Goal: Task Accomplishment & Management: Manage account settings

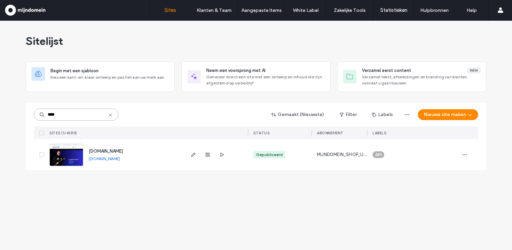
type input "****"
click at [70, 151] on img at bounding box center [66, 166] width 33 height 46
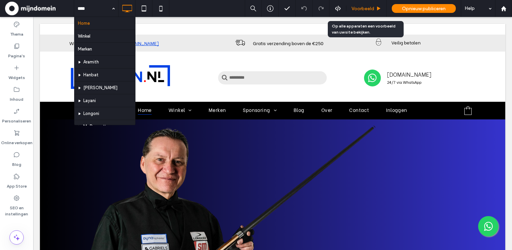
click at [372, 12] on div "Voorbeeld" at bounding box center [367, 8] width 40 height 17
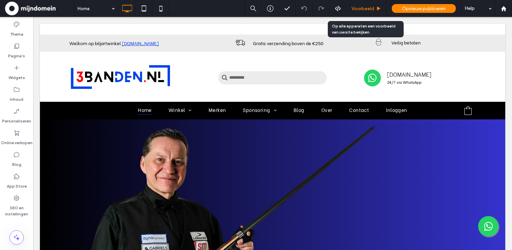
click at [357, 5] on div "Voorbeeld" at bounding box center [367, 8] width 40 height 17
click at [368, 12] on div "Voorbeeld" at bounding box center [367, 8] width 40 height 17
click at [358, 9] on span "Voorbeeld" at bounding box center [363, 9] width 23 height 6
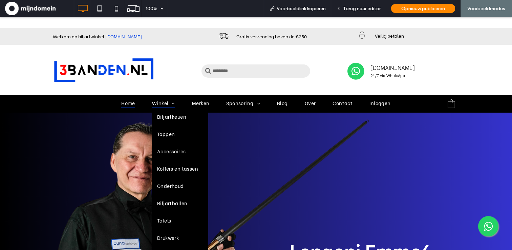
click at [156, 103] on span "Winkel" at bounding box center [163, 103] width 23 height 10
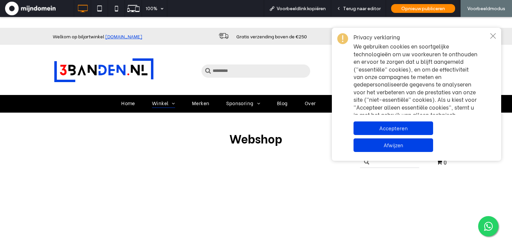
select select "********"
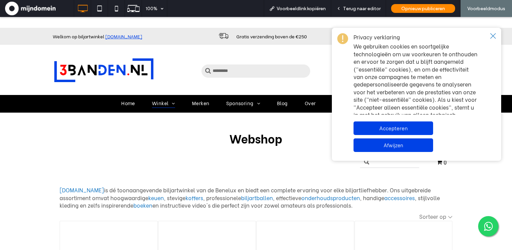
click at [492, 37] on icon "Close notice" at bounding box center [493, 35] width 5 height 5
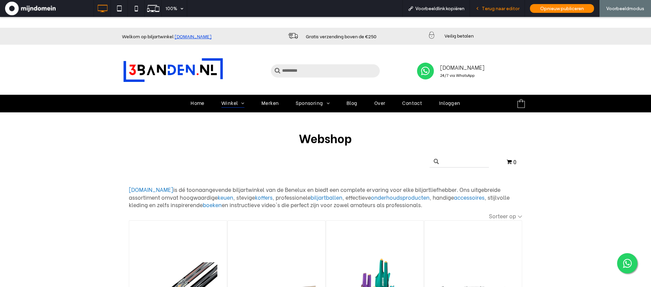
click at [486, 12] on div "Terug naar editor" at bounding box center [497, 8] width 55 height 17
click at [506, 9] on span "Terug naar editor" at bounding box center [501, 9] width 38 height 6
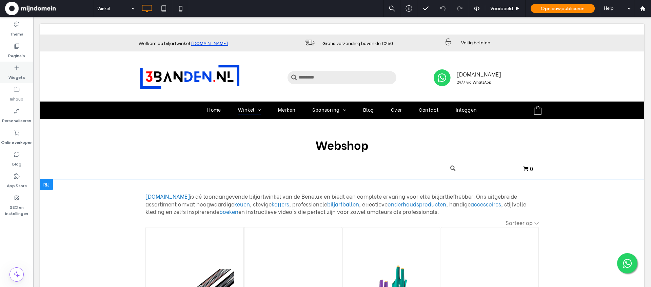
click at [22, 71] on label "Widgets" at bounding box center [16, 75] width 17 height 9
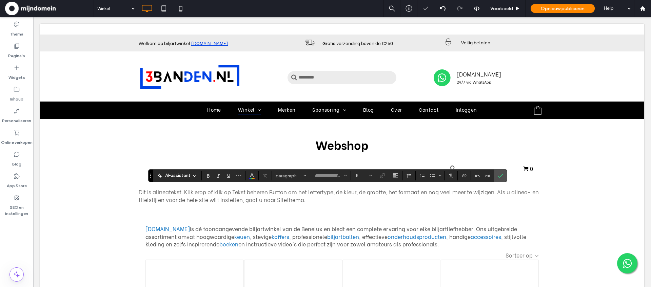
type input "**********"
type input "**"
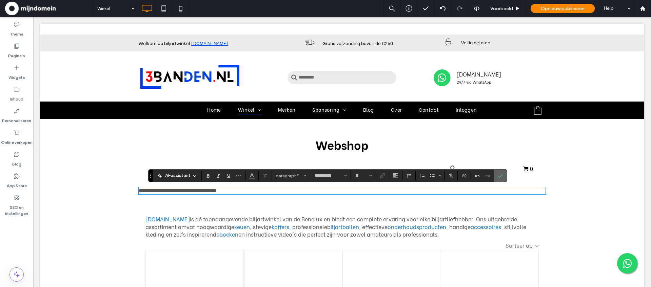
click at [503, 175] on label "Bevestigen" at bounding box center [500, 176] width 10 height 12
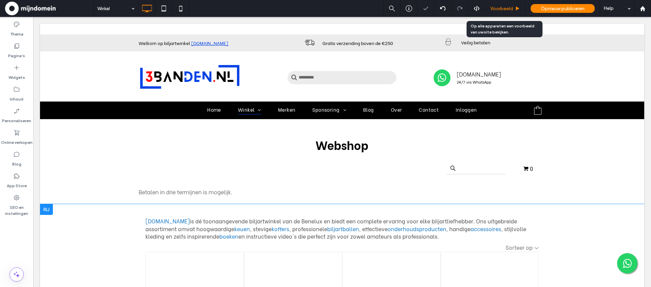
click at [505, 13] on div "Voorbeeld" at bounding box center [505, 8] width 40 height 17
click at [506, 13] on div "Voorbeeld" at bounding box center [505, 8] width 40 height 17
click at [505, 10] on span "Voorbeeld" at bounding box center [501, 9] width 23 height 6
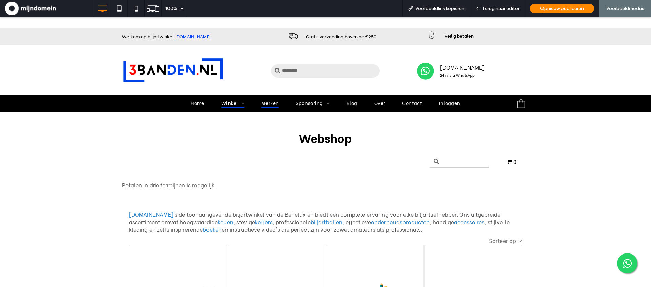
click at [264, 105] on span "Merken" at bounding box center [270, 103] width 18 height 10
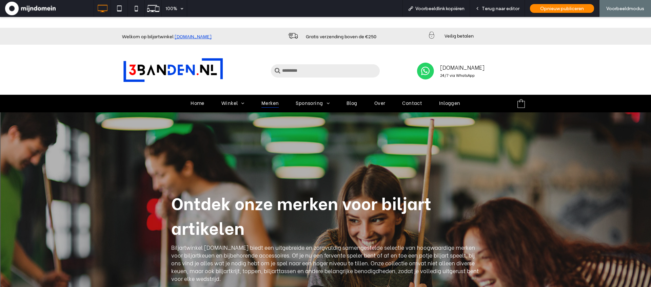
click at [229, 105] on span "Winkel" at bounding box center [232, 103] width 23 height 10
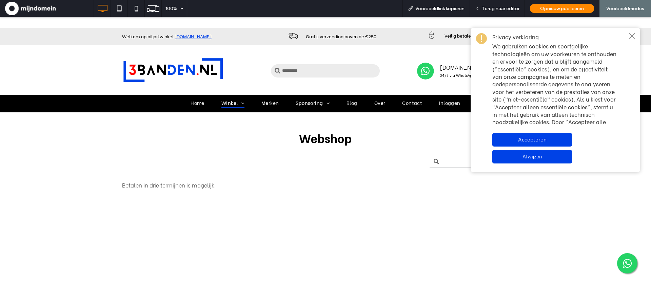
select select "********"
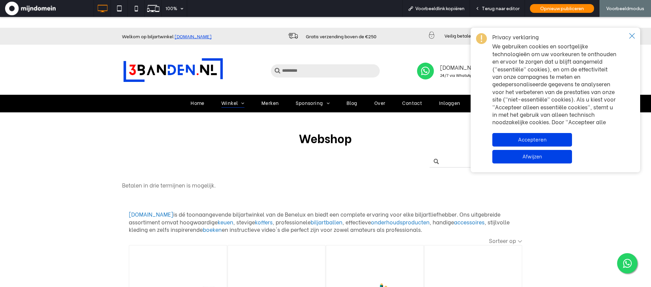
click at [512, 36] on icon "Close notice" at bounding box center [631, 35] width 5 height 5
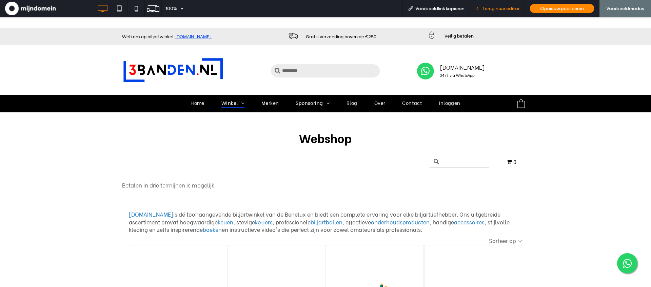
click at [485, 9] on span "Terug naar editor" at bounding box center [501, 9] width 38 height 6
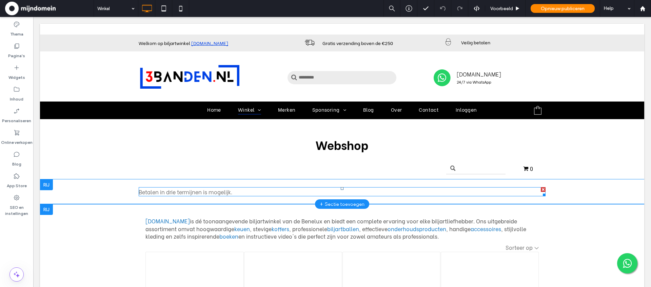
drag, startPoint x: 542, startPoint y: 189, endPoint x: 575, endPoint y: 206, distance: 37.0
click at [512, 189] on div at bounding box center [543, 189] width 5 height 5
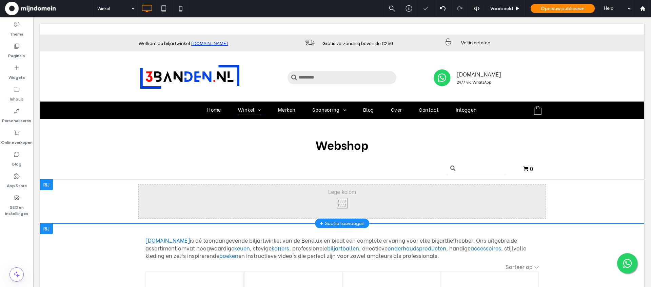
click at [53, 186] on div "Click To Paste Rij + Sectie toevoegen" at bounding box center [342, 202] width 604 height 44
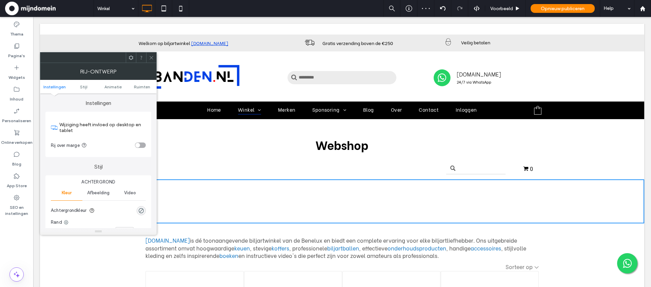
click at [155, 58] on div at bounding box center [151, 58] width 10 height 10
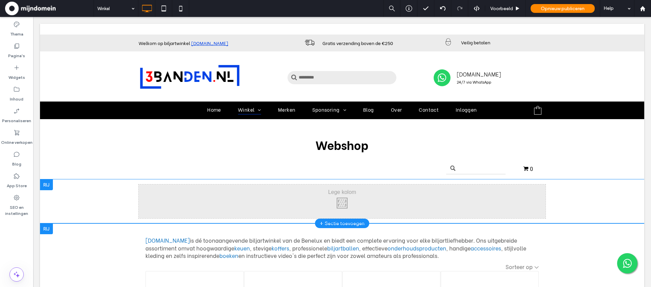
click at [44, 182] on div at bounding box center [46, 185] width 13 height 11
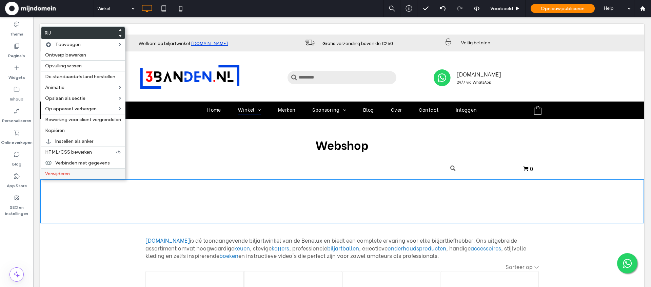
click at [58, 177] on span "Verwijderen" at bounding box center [57, 174] width 25 height 6
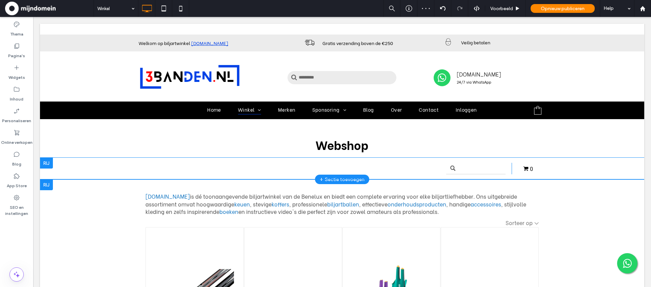
click at [50, 162] on div at bounding box center [46, 163] width 13 height 11
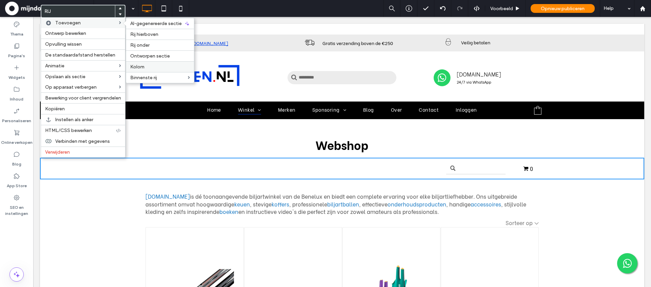
click at [150, 65] on label "Kolom" at bounding box center [160, 67] width 60 height 6
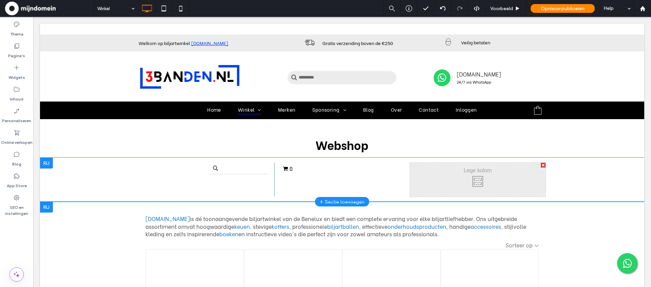
drag, startPoint x: 494, startPoint y: 183, endPoint x: 311, endPoint y: 181, distance: 183.4
click at [295, 181] on div "Click To Paste 0 Click To Paste Click To Paste Click To Paste" at bounding box center [342, 180] width 407 height 34
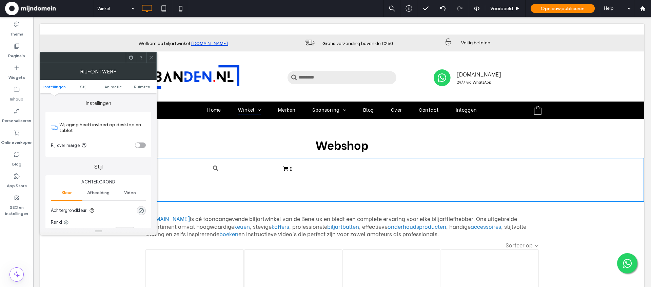
click at [458, 176] on div "Click To Paste Click To Paste" at bounding box center [478, 180] width 136 height 34
click at [153, 58] on icon at bounding box center [151, 57] width 5 height 5
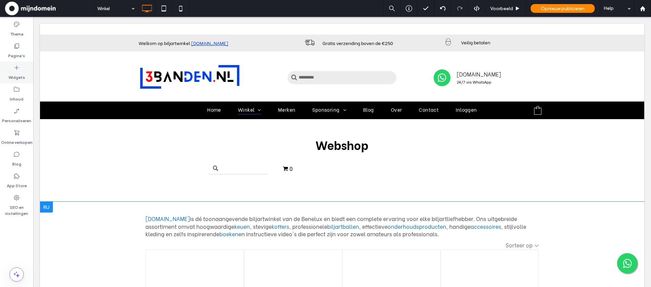
click at [19, 74] on label "Widgets" at bounding box center [16, 75] width 17 height 9
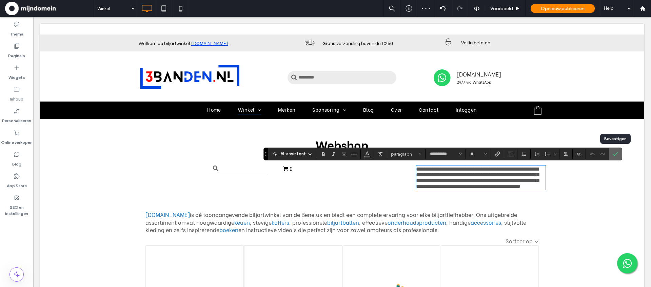
click at [512, 154] on icon "Bevestigen" at bounding box center [614, 153] width 5 height 5
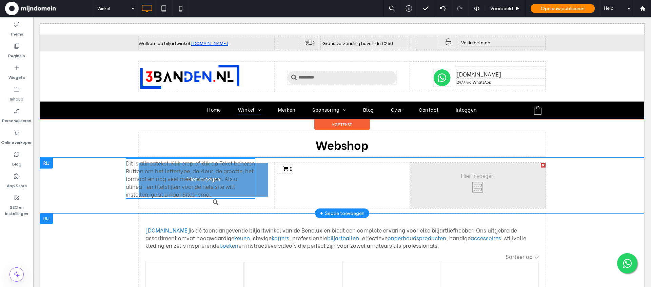
drag, startPoint x: 474, startPoint y: 182, endPoint x: 184, endPoint y: 175, distance: 290.2
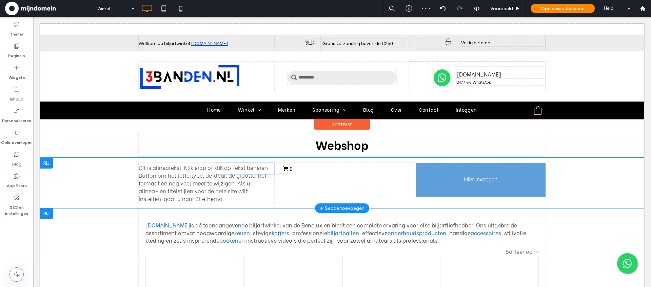
drag, startPoint x: 244, startPoint y: 211, endPoint x: 443, endPoint y: 186, distance: 200.9
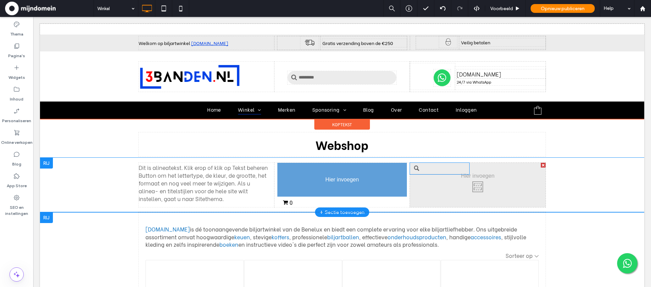
drag, startPoint x: 441, startPoint y: 170, endPoint x: 322, endPoint y: 172, distance: 119.0
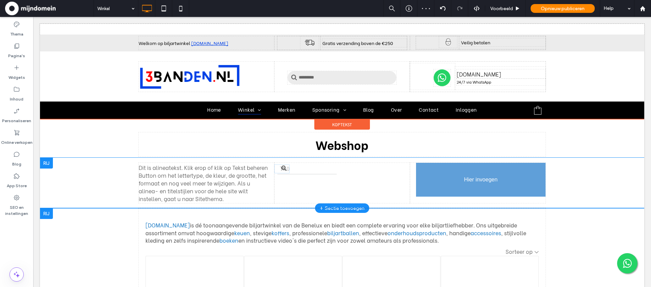
drag, startPoint x: 286, startPoint y: 182, endPoint x: 442, endPoint y: 177, distance: 156.7
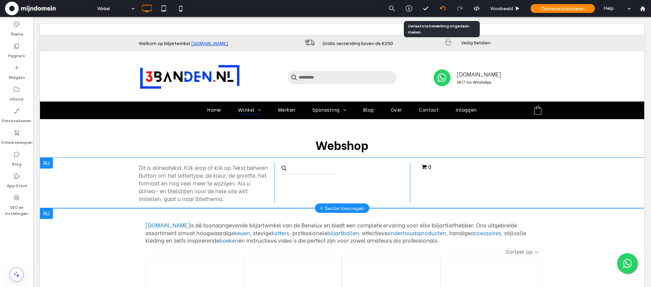
click at [443, 11] on icon at bounding box center [442, 8] width 5 height 5
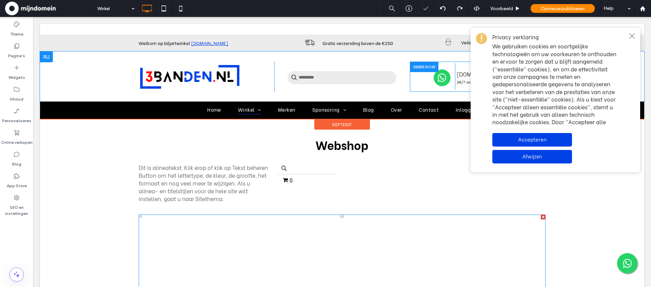
select select "********"
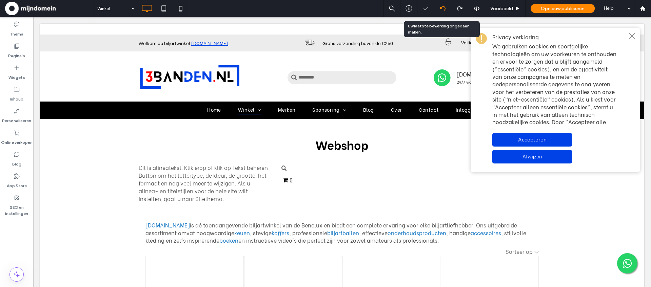
click at [440, 8] on use at bounding box center [442, 8] width 5 height 4
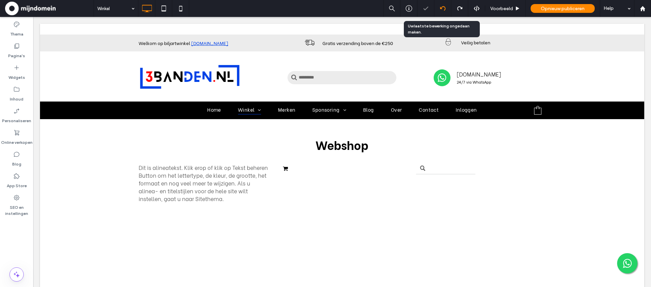
click at [440, 8] on use at bounding box center [442, 8] width 5 height 4
select select "********"
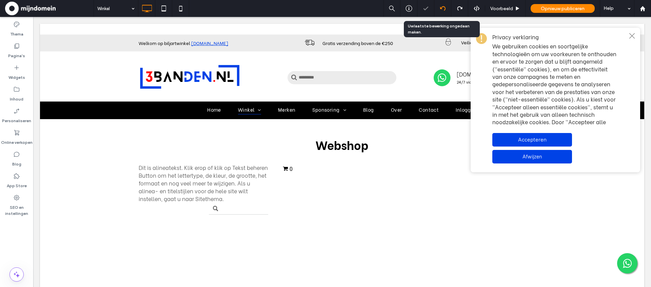
click at [440, 8] on use at bounding box center [442, 8] width 5 height 4
select select "********"
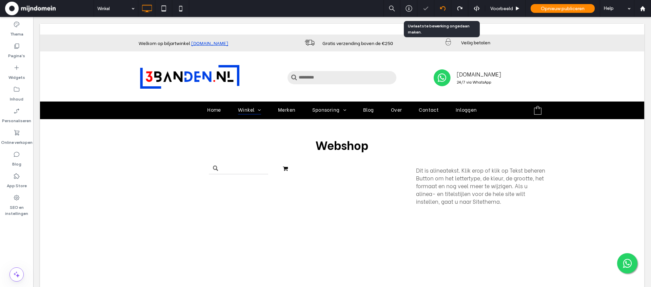
select select "********"
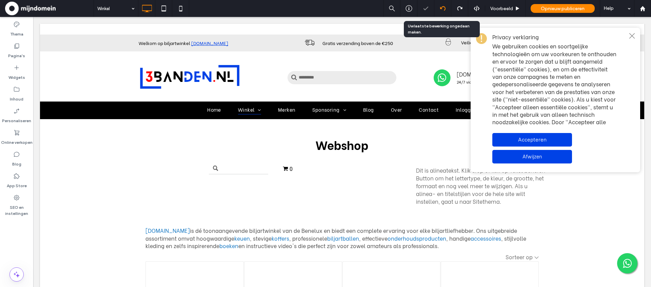
click at [440, 8] on use at bounding box center [442, 8] width 5 height 4
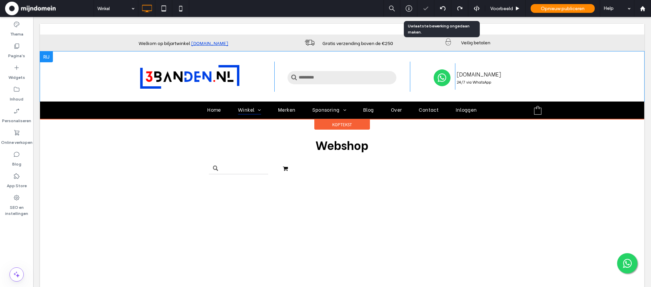
select select "********"
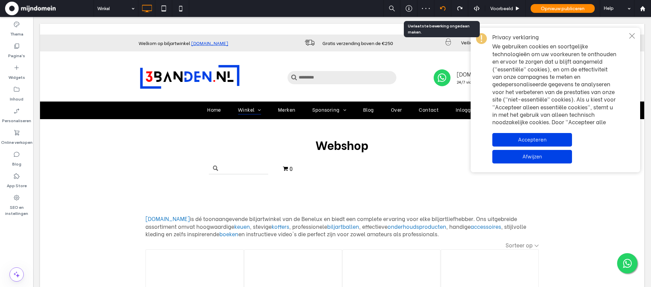
click at [441, 11] on div at bounding box center [442, 8] width 17 height 17
click at [443, 8] on icon at bounding box center [442, 8] width 5 height 5
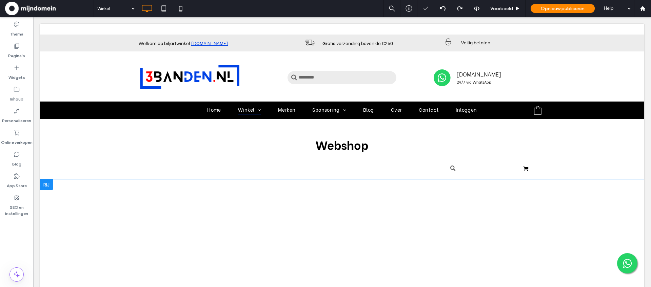
select select "********"
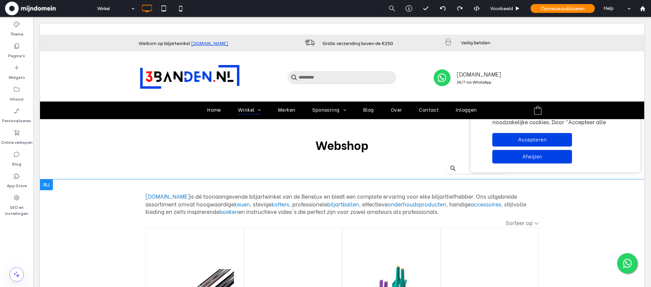
click at [512, 37] on div "Welkom op biljartwinkel 3Banden.nl Click To Paste Click To Paste Gratis verzend…" at bounding box center [342, 43] width 604 height 17
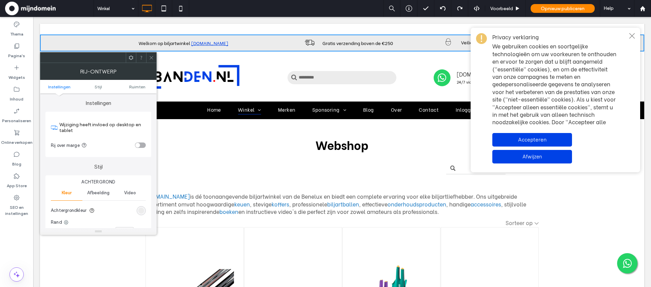
click at [149, 61] on span at bounding box center [151, 58] width 5 height 10
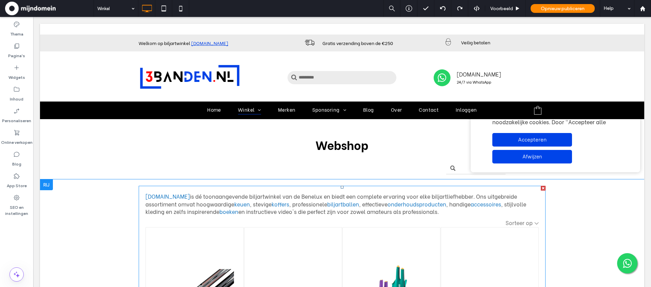
click at [512, 159] on button "Afwijzen" at bounding box center [532, 157] width 80 height 14
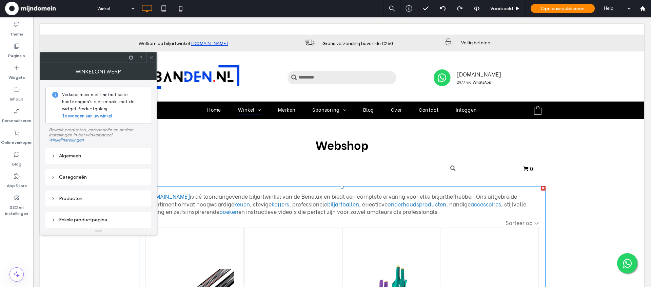
click at [150, 59] on icon at bounding box center [151, 57] width 5 height 5
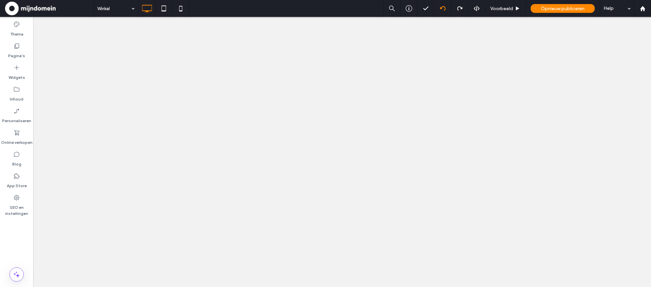
select select "********"
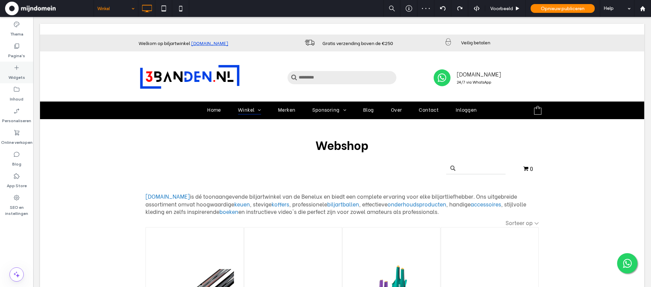
click at [19, 67] on icon at bounding box center [16, 67] width 7 height 7
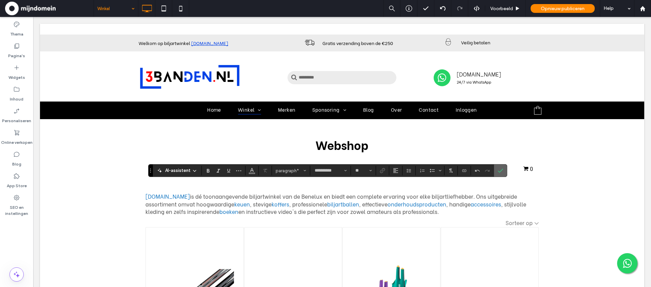
click at [501, 166] on span "Bevestigen" at bounding box center [500, 171] width 5 height 12
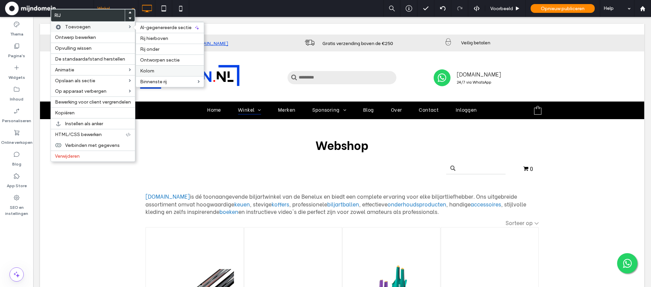
click at [154, 68] on span "Kolom" at bounding box center [147, 71] width 14 height 6
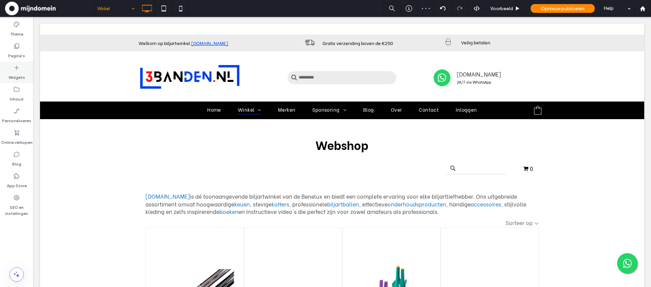
click at [14, 69] on icon at bounding box center [16, 67] width 7 height 7
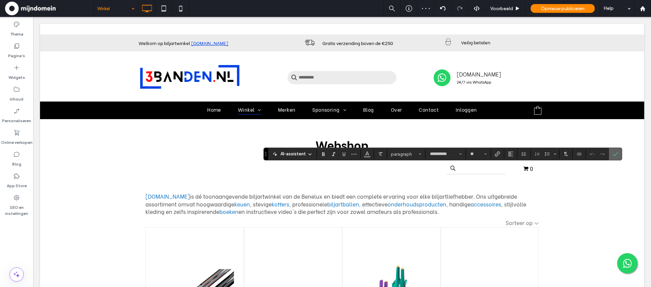
click at [613, 155] on use "Bevestigen" at bounding box center [614, 154] width 5 height 4
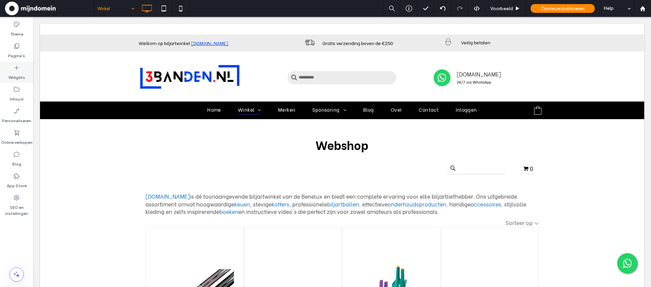
click at [13, 76] on label "Widgets" at bounding box center [16, 75] width 17 height 9
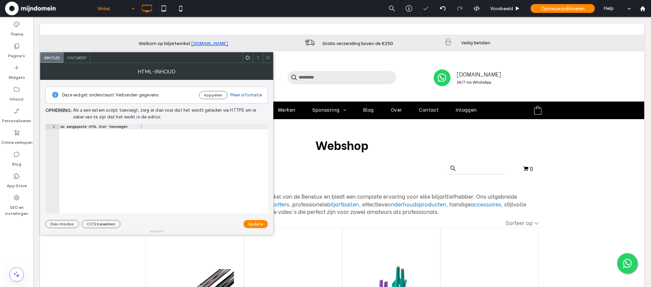
type textarea "**********"
click at [99, 127] on div "Uw aangepaste HTML hier toevoegen" at bounding box center [163, 174] width 209 height 100
click at [111, 128] on div "Uw aangepaste HTML hier toevoegen" at bounding box center [163, 174] width 209 height 100
click at [267, 59] on icon at bounding box center [267, 57] width 5 height 5
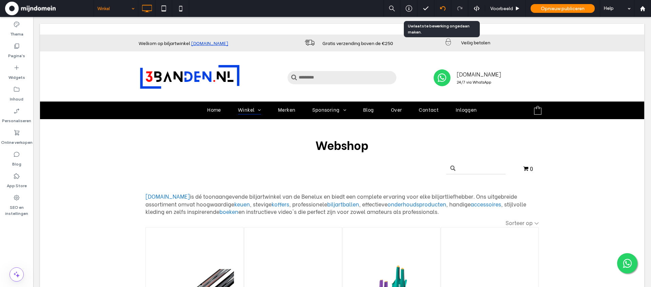
click at [442, 8] on icon at bounding box center [442, 8] width 5 height 5
click at [442, 8] on div at bounding box center [325, 143] width 651 height 287
click at [442, 8] on icon at bounding box center [442, 8] width 5 height 5
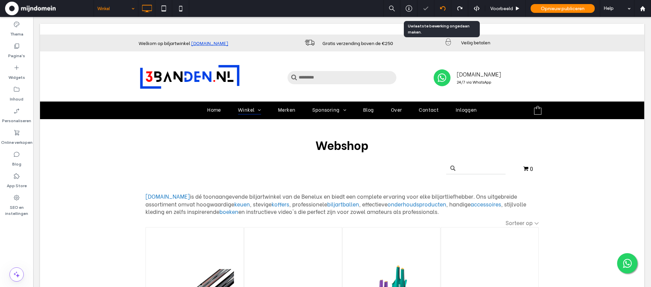
click at [442, 8] on icon at bounding box center [442, 8] width 5 height 5
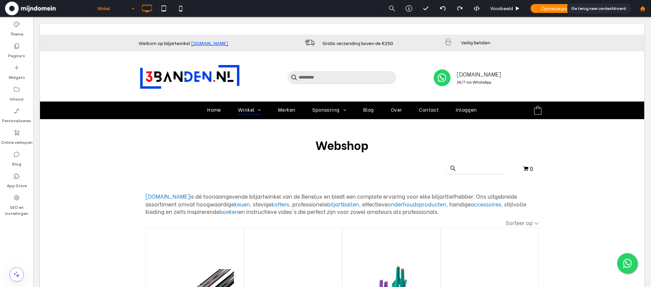
click at [644, 13] on div at bounding box center [642, 8] width 17 height 17
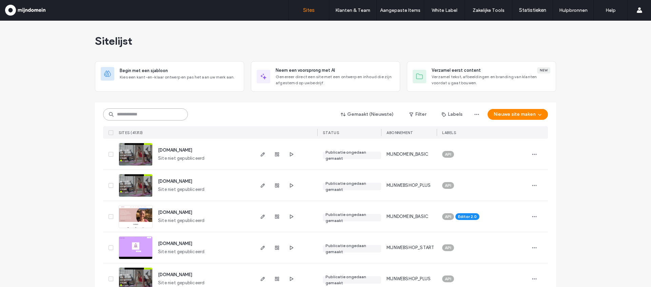
click at [157, 112] on input at bounding box center [145, 114] width 85 height 12
paste input "**********"
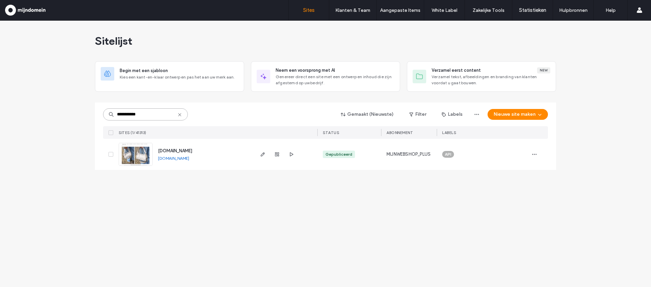
type input "**********"
click at [135, 157] on img at bounding box center [135, 166] width 33 height 46
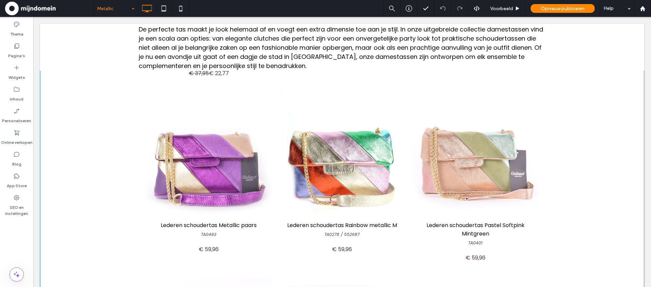
scroll to position [267, 0]
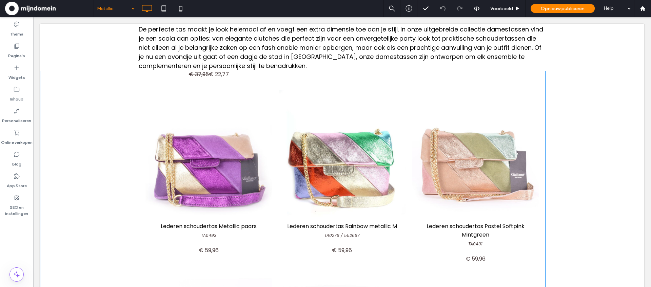
click at [267, 176] on link at bounding box center [208, 153] width 126 height 126
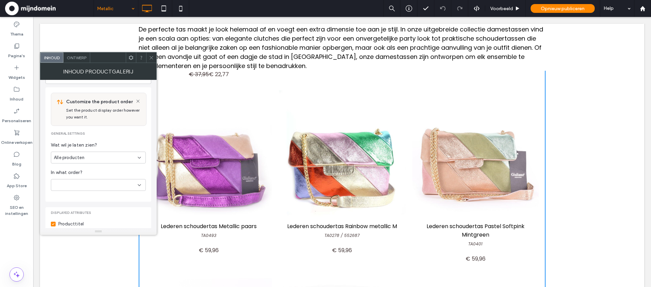
scroll to position [104, 0]
click at [126, 185] on div at bounding box center [98, 183] width 95 height 12
click at [139, 185] on icon at bounding box center [139, 183] width 5 height 5
click at [63, 194] on div "A-Z" at bounding box center [98, 195] width 94 height 12
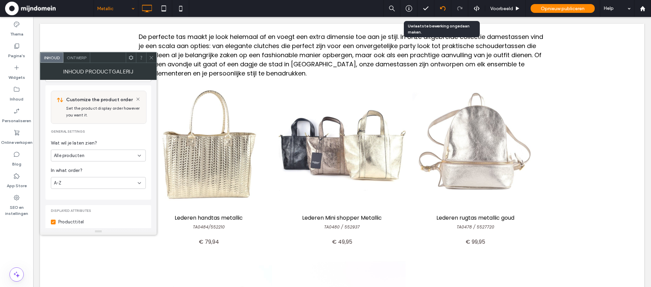
click at [442, 10] on icon at bounding box center [442, 8] width 5 height 5
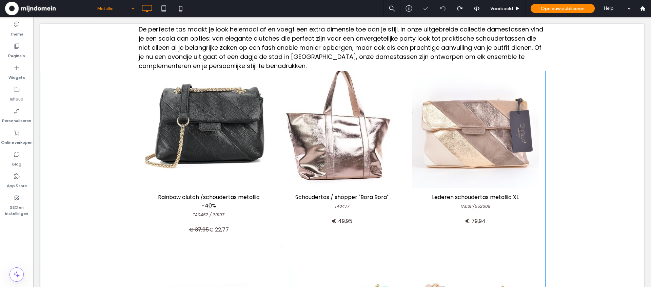
scroll to position [114, 0]
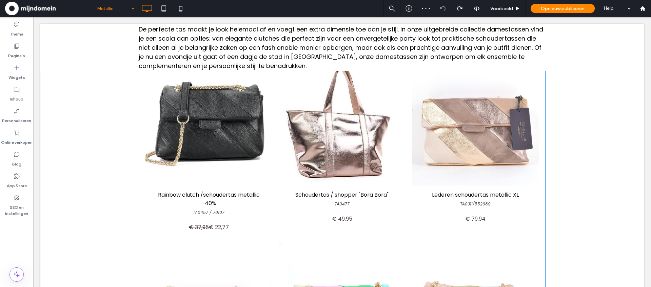
click at [282, 207] on span "Schoudertas / shopper "Bora Bora" TA0477 € 49,95 * Inclusief belastingen Go to …" at bounding box center [342, 211] width 126 height 51
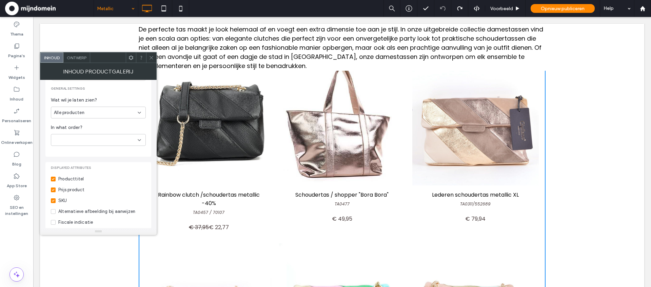
scroll to position [148, 0]
click at [93, 141] on div at bounding box center [98, 139] width 95 height 12
click at [76, 197] on span "Nieuwste eerst" at bounding box center [69, 198] width 31 height 7
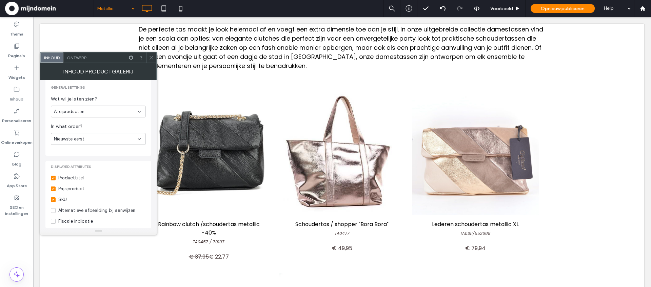
scroll to position [82, 0]
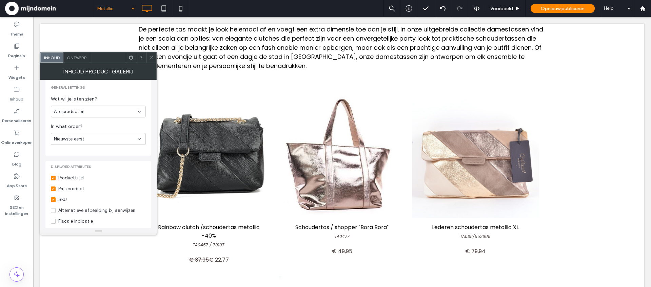
click at [125, 139] on div "Nieuwste eerst" at bounding box center [96, 139] width 84 height 7
click at [74, 211] on span "Oudste eerst" at bounding box center [67, 210] width 27 height 7
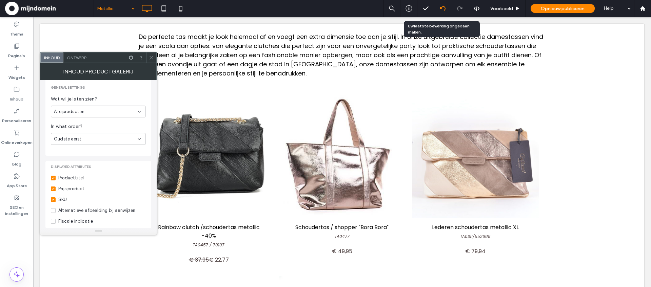
click at [442, 9] on icon at bounding box center [442, 8] width 5 height 5
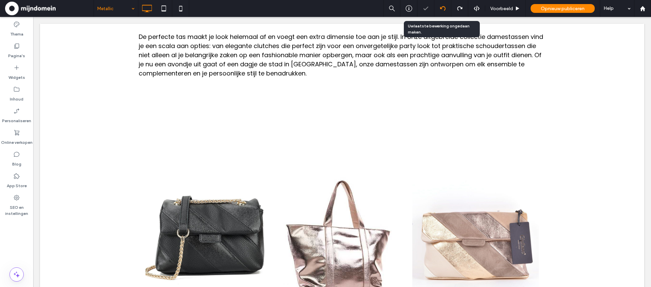
scroll to position [0, 0]
click at [442, 9] on icon at bounding box center [442, 8] width 5 height 5
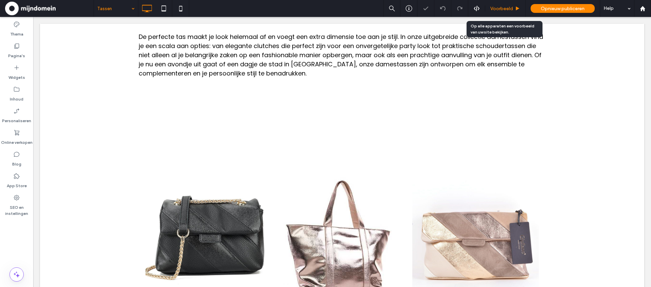
click at [493, 11] on span "Voorbeeld" at bounding box center [501, 9] width 23 height 6
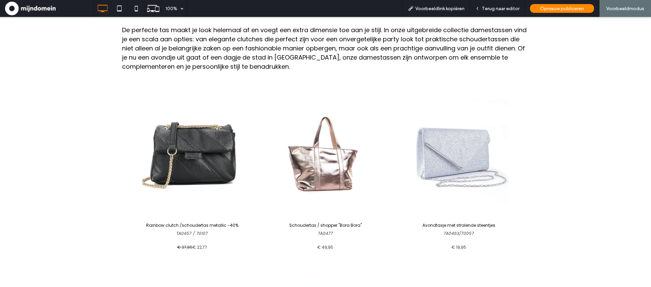
click at [217, 159] on link at bounding box center [192, 154] width 126 height 126
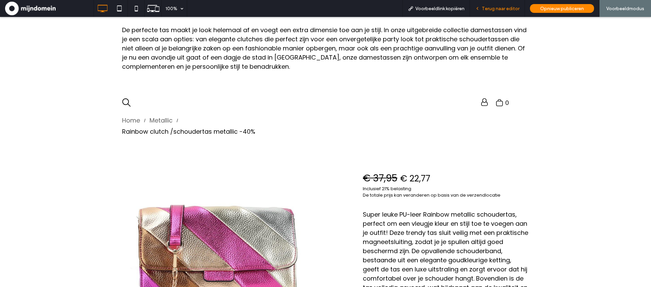
click at [512, 13] on div "Terug naar editor" at bounding box center [497, 8] width 55 height 17
click at [498, 8] on span "Terug naar editor" at bounding box center [501, 9] width 38 height 6
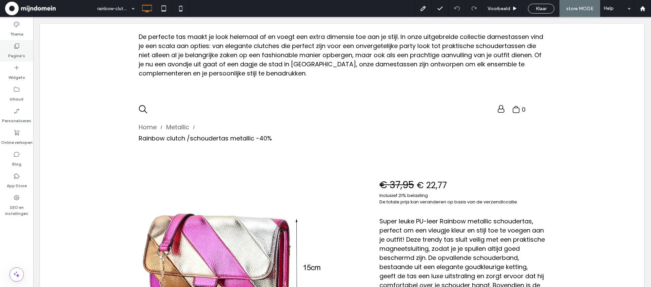
click at [21, 57] on label "Pagina's" at bounding box center [16, 53] width 17 height 9
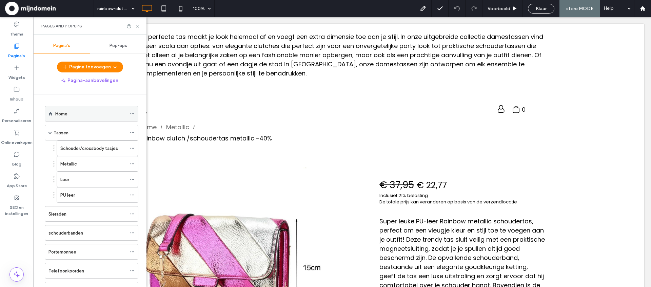
click at [103, 109] on div "Home" at bounding box center [90, 113] width 71 height 15
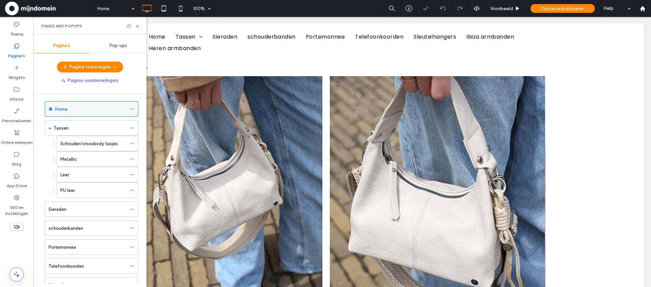
scroll to position [4, 0]
click at [73, 212] on div "Sieraden" at bounding box center [87, 210] width 78 height 7
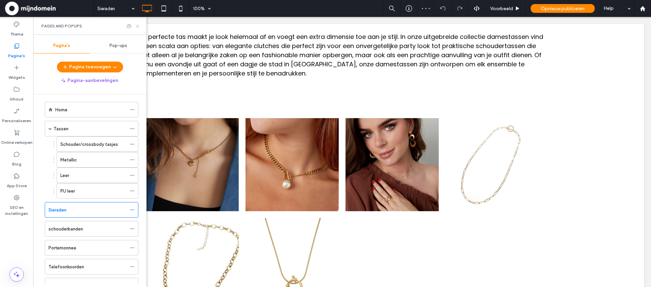
click at [139, 27] on icon at bounding box center [137, 26] width 5 height 5
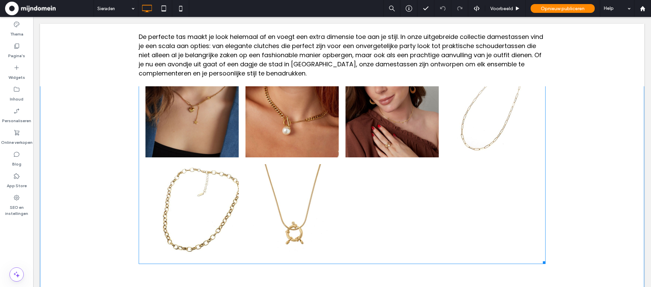
scroll to position [55, 0]
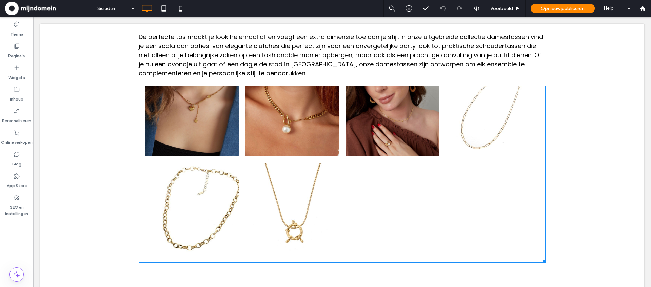
click at [432, 209] on div at bounding box center [392, 210] width 100 height 100
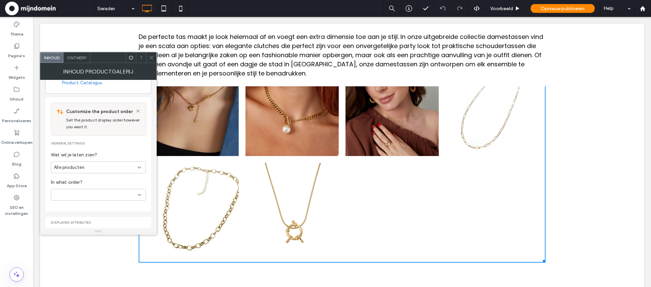
scroll to position [117, 0]
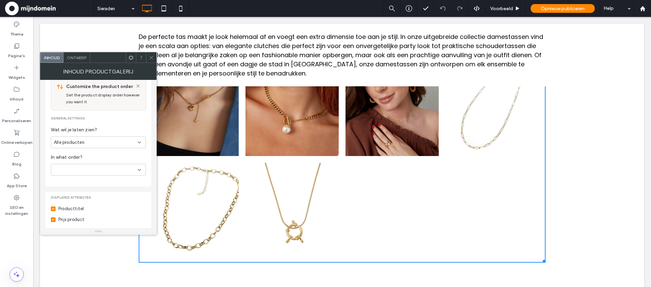
click at [151, 59] on icon at bounding box center [151, 57] width 5 height 5
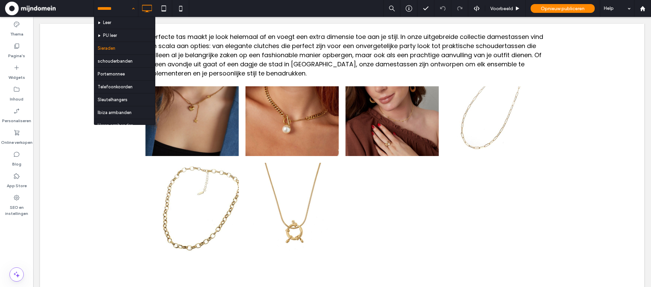
scroll to position [53, 0]
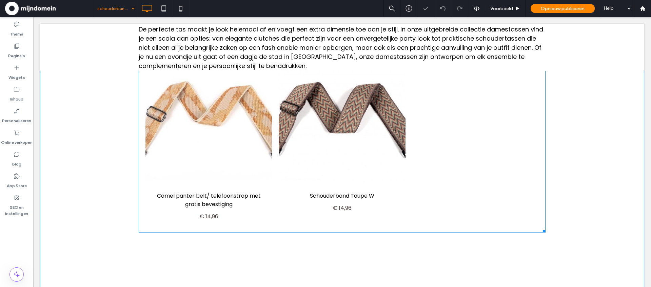
scroll to position [109, 0]
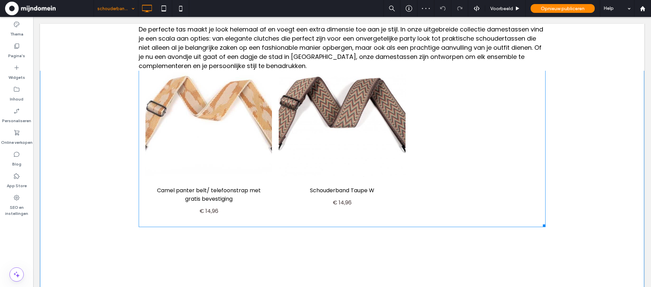
click at [201, 155] on link at bounding box center [208, 118] width 126 height 126
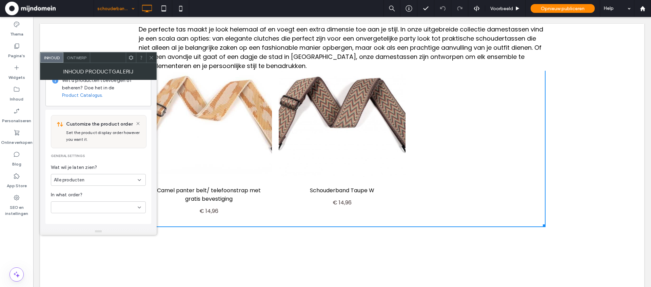
scroll to position [82, 0]
click at [22, 135] on div "Online verkopen" at bounding box center [16, 138] width 33 height 22
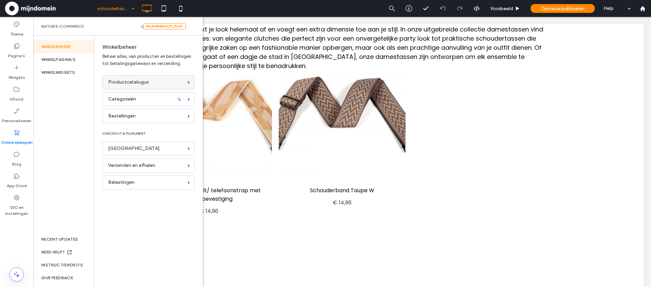
click at [119, 84] on span "Productcatalogus" at bounding box center [128, 82] width 41 height 7
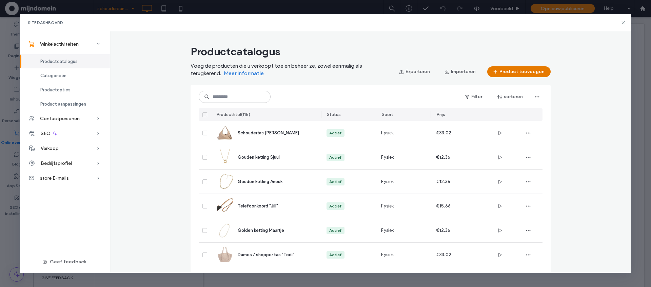
click at [536, 69] on button "Product toevoegen" at bounding box center [518, 71] width 63 height 11
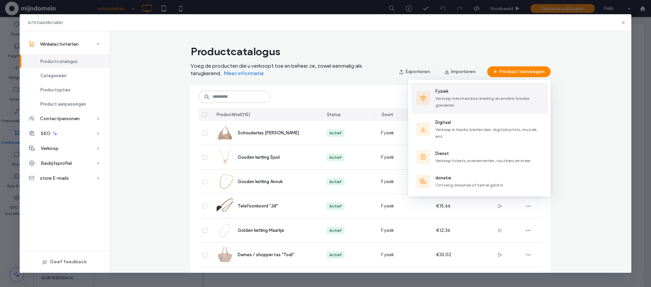
click at [444, 99] on span "Verkoop merchandise, kleding en andere fysieke goederen" at bounding box center [482, 102] width 94 height 12
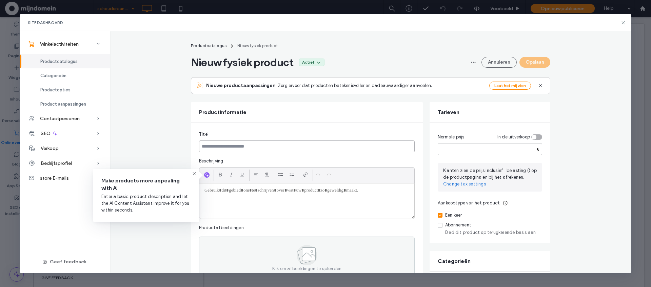
click at [265, 144] on input at bounding box center [307, 147] width 216 height 12
type input "**********"
click at [514, 151] on input "number" at bounding box center [490, 149] width 104 height 12
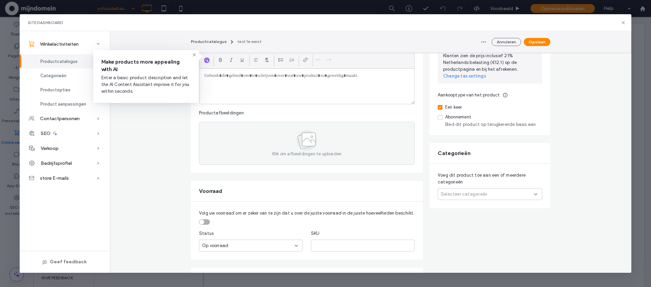
scroll to position [123, 0]
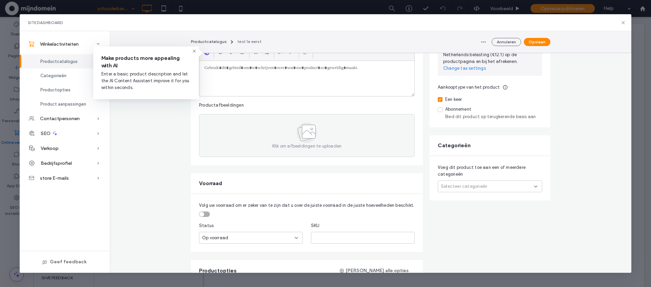
type input "**"
click at [539, 186] on div "Selecteer categorieën" at bounding box center [490, 187] width 104 height 12
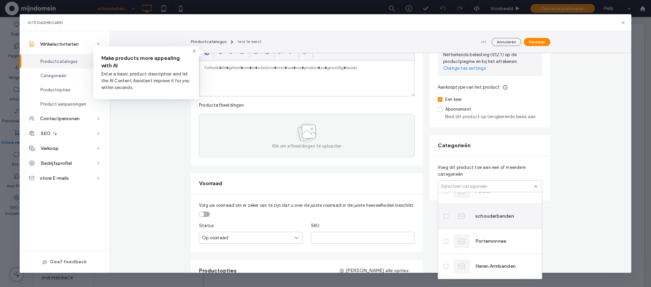
scroll to position [165, 0]
click at [447, 215] on span at bounding box center [445, 213] width 5 height 5
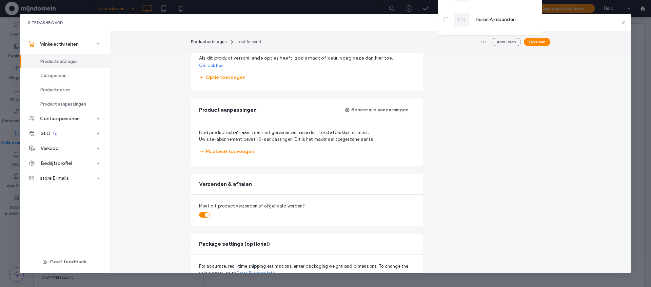
scroll to position [433, 0]
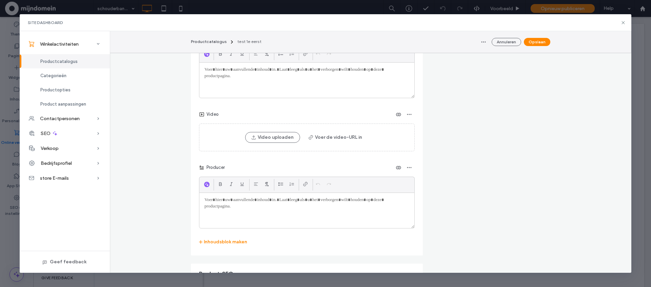
scroll to position [923, 0]
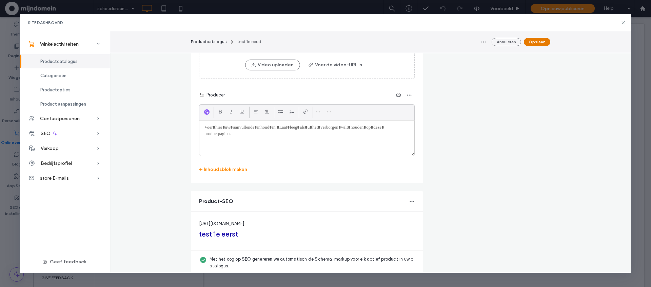
click at [538, 44] on button "Opslaan" at bounding box center [537, 42] width 26 height 8
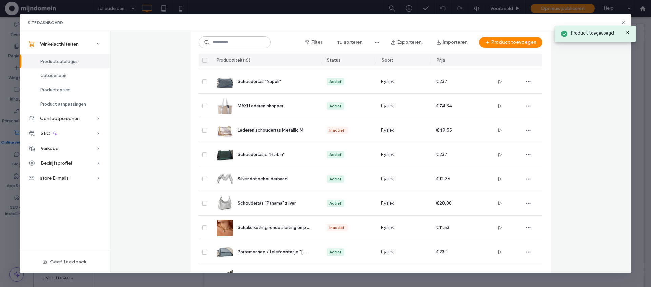
click at [623, 22] on div "Product toegevoegd" at bounding box center [595, 31] width 84 height 23
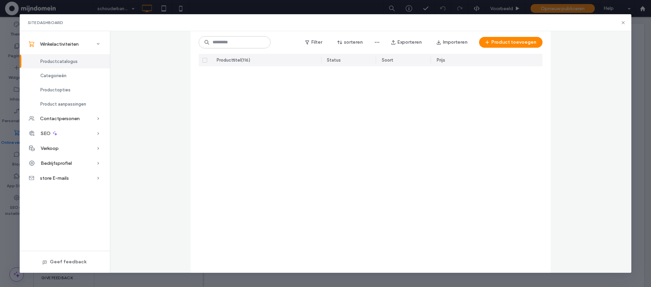
scroll to position [0, 0]
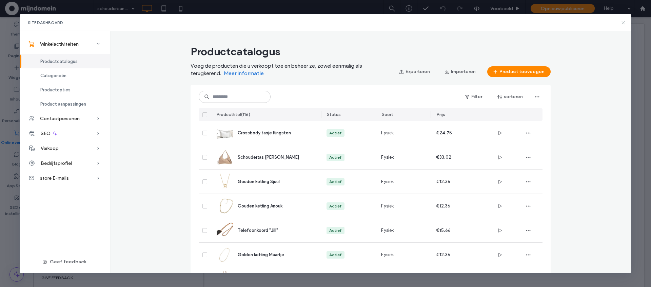
click at [622, 22] on icon at bounding box center [622, 22] width 5 height 5
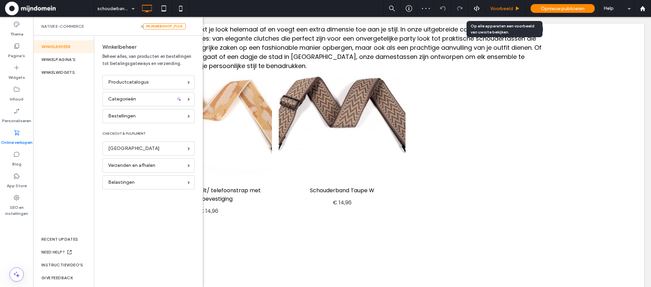
click at [508, 12] on div "Voorbeeld" at bounding box center [505, 8] width 40 height 17
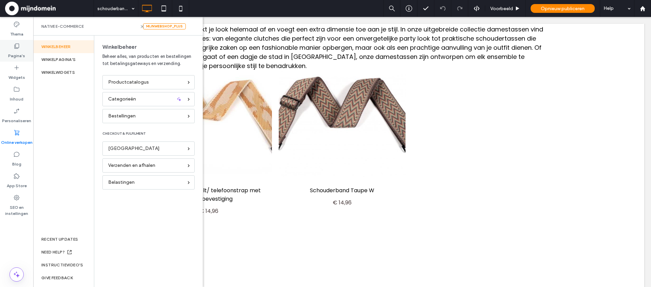
click at [18, 54] on label "Pagina's" at bounding box center [16, 53] width 17 height 9
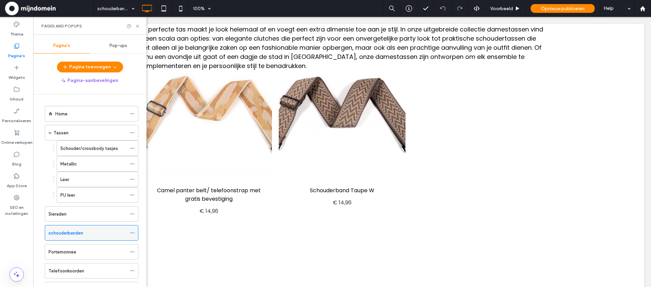
click at [53, 234] on label "schouderbanden" at bounding box center [65, 233] width 35 height 12
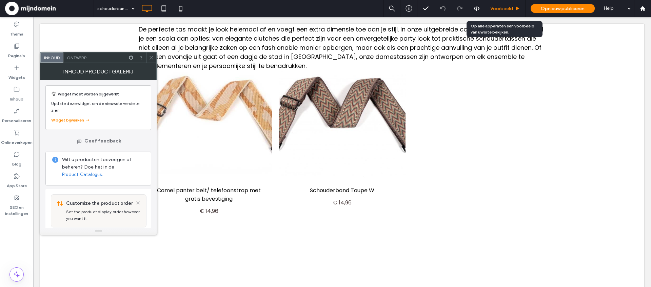
click at [501, 6] on span "Voorbeeld" at bounding box center [501, 9] width 23 height 6
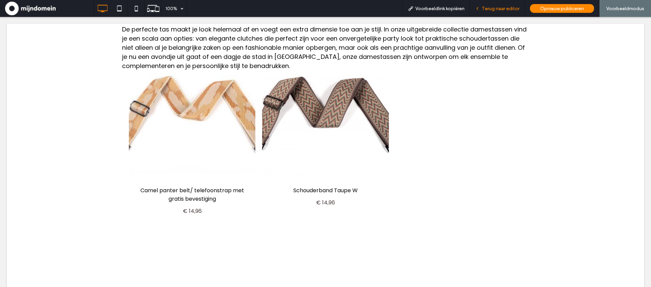
click at [499, 12] on div "Terug naar editor" at bounding box center [497, 8] width 55 height 17
click at [495, 9] on span "Terug naar editor" at bounding box center [501, 9] width 38 height 6
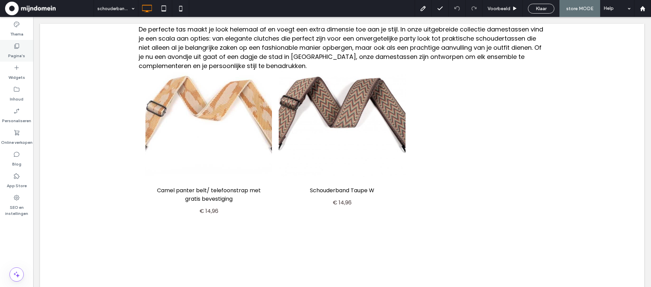
click at [27, 57] on div "Pagina's" at bounding box center [16, 51] width 33 height 22
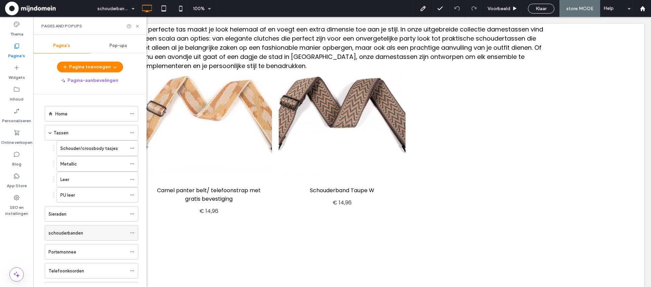
click at [105, 235] on div "schouderbanden" at bounding box center [87, 233] width 78 height 7
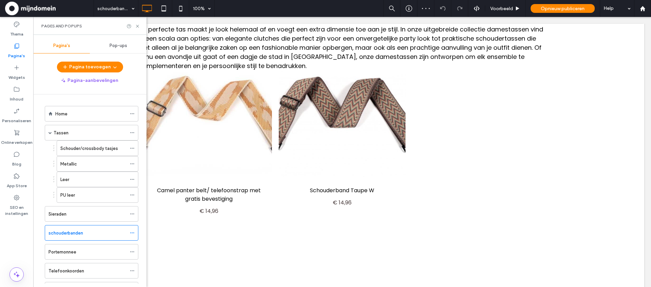
click at [15, 51] on label "Pagina's" at bounding box center [16, 53] width 17 height 9
click at [20, 131] on div "Online verkopen" at bounding box center [16, 138] width 33 height 22
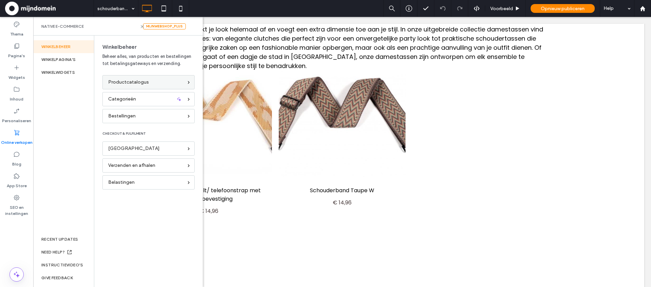
click at [109, 83] on span "Productcatalogus" at bounding box center [128, 82] width 41 height 7
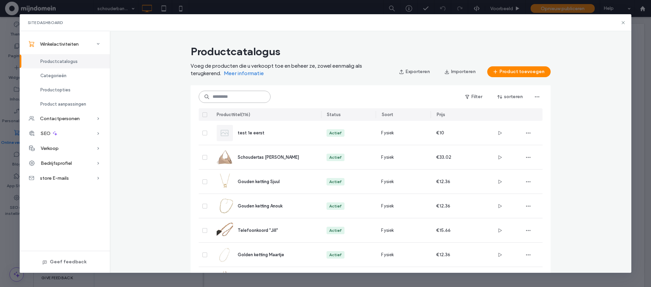
click at [252, 99] on input at bounding box center [235, 97] width 72 height 12
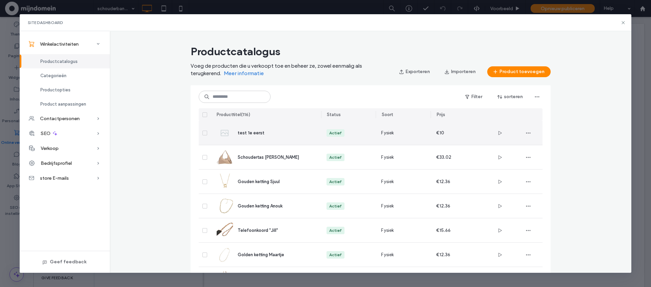
click at [376, 133] on div "Fysiek" at bounding box center [403, 133] width 55 height 24
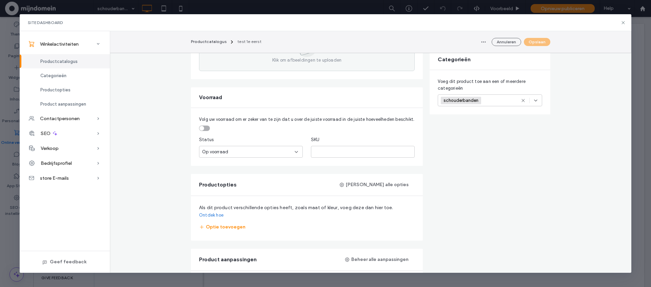
scroll to position [216, 0]
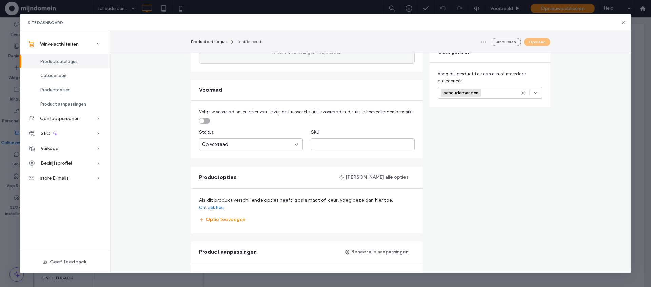
click at [537, 95] on icon at bounding box center [535, 92] width 5 height 5
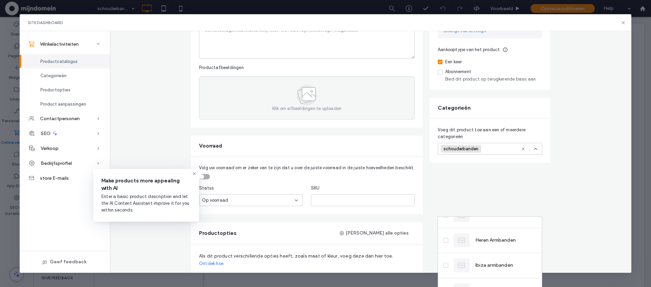
scroll to position [0, 0]
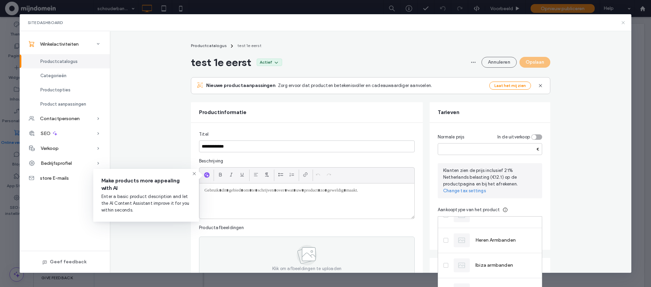
click at [624, 23] on icon at bounding box center [622, 22] width 5 height 5
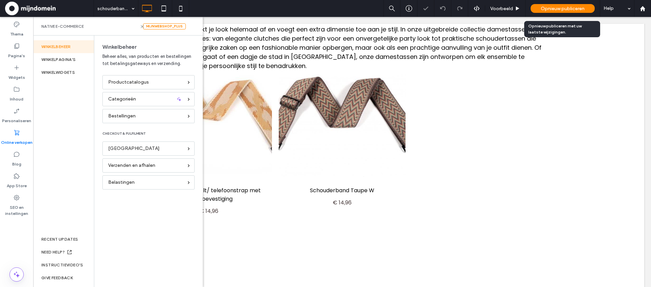
click at [564, 12] on div "Opnieuw publiceren" at bounding box center [562, 8] width 64 height 9
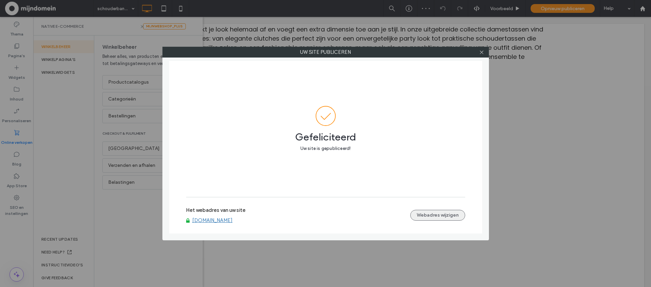
click at [454, 211] on div "Het webadres van uw site [DOMAIN_NAME] Webadres wijzigen" at bounding box center [325, 216] width 279 height 22
click at [454, 212] on button "Webadres wijzigen" at bounding box center [437, 215] width 55 height 11
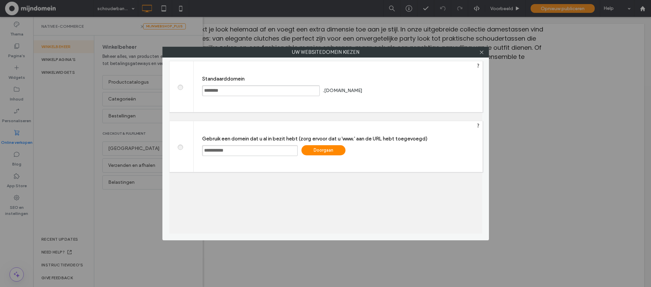
click at [203, 151] on input "**********" at bounding box center [250, 150] width 96 height 11
type input "**********"
click at [321, 150] on div "Doorgaan" at bounding box center [323, 150] width 44 height 10
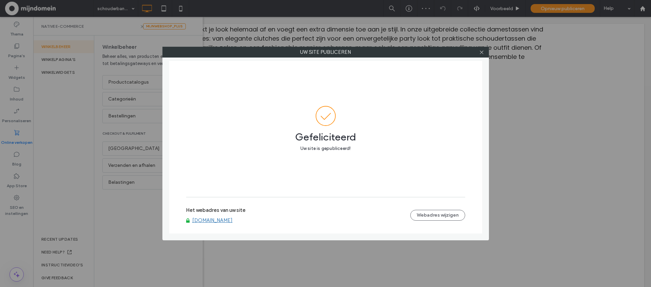
click at [223, 221] on link "[DOMAIN_NAME]" at bounding box center [212, 221] width 40 height 6
click at [477, 53] on div at bounding box center [482, 52] width 10 height 10
click at [480, 53] on icon at bounding box center [481, 52] width 5 height 5
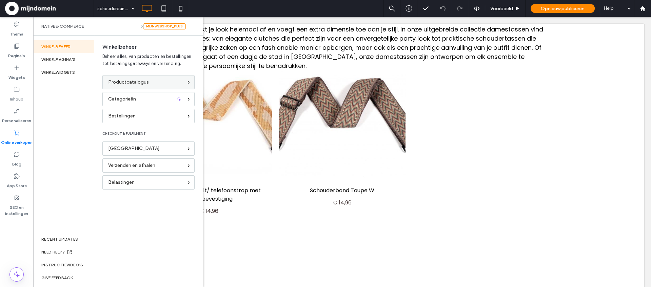
click at [121, 82] on span "Productcatalogus" at bounding box center [128, 82] width 41 height 7
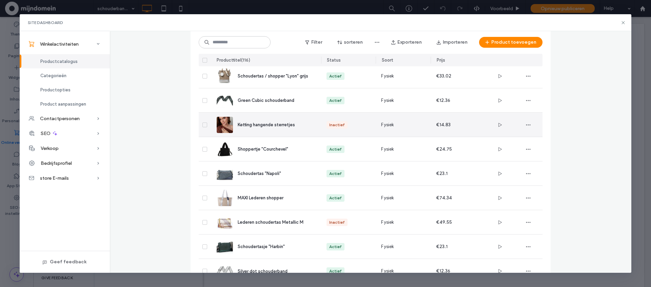
scroll to position [808, 0]
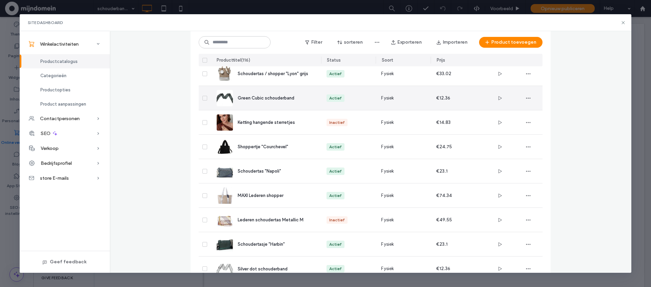
click at [280, 99] on span "Green Cubic schouderband" at bounding box center [266, 98] width 57 height 5
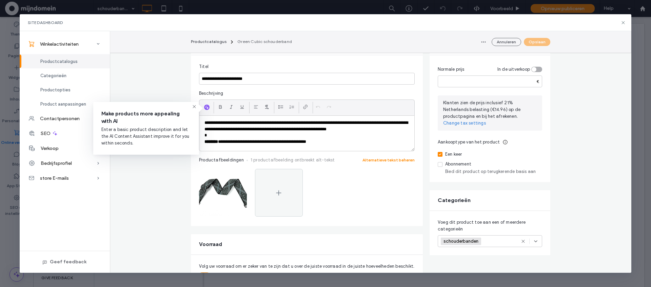
scroll to position [64, 0]
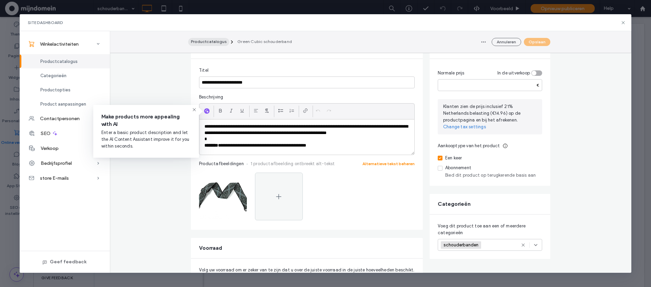
click at [215, 42] on span "Productcatalogus" at bounding box center [209, 41] width 36 height 5
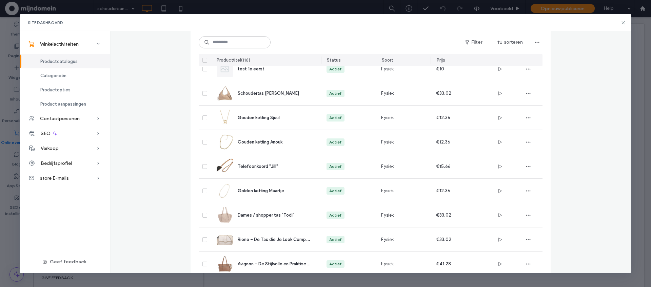
scroll to position [0, 0]
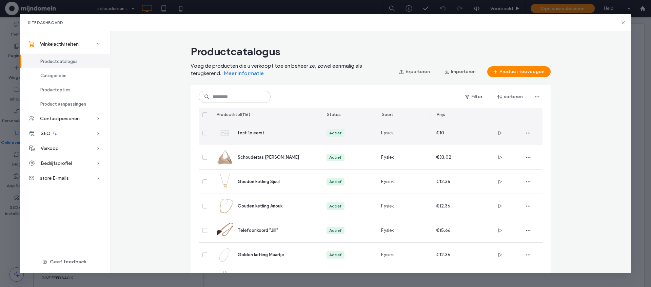
click at [284, 130] on div "test 1e eerst" at bounding box center [274, 132] width 73 height 7
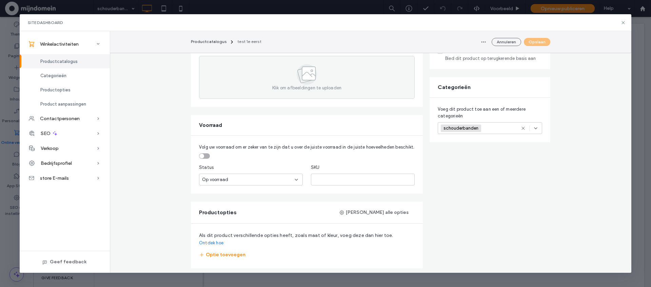
scroll to position [182, 0]
click at [207, 157] on div "toggle" at bounding box center [204, 155] width 11 height 5
drag, startPoint x: 216, startPoint y: 181, endPoint x: 198, endPoint y: 178, distance: 17.5
click at [198, 178] on div "Volg uw voorraad om er zeker van te zijn dat u over de juiste voorraad in de ju…" at bounding box center [307, 164] width 232 height 58
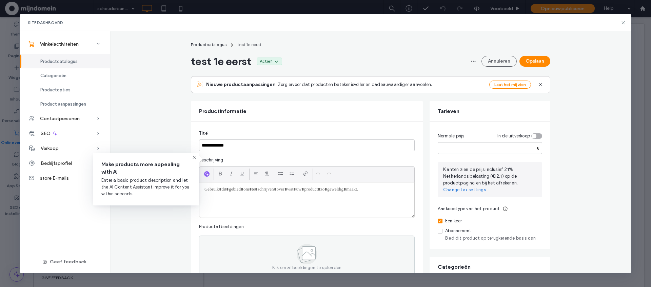
scroll to position [0, 0]
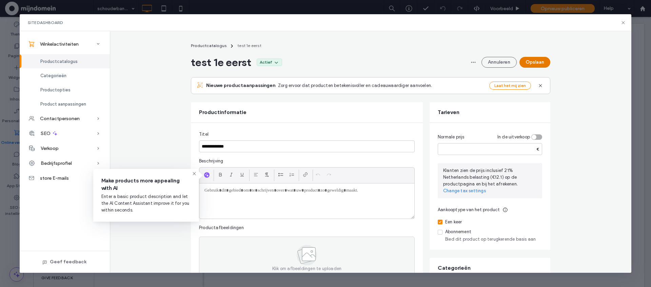
type input "*"
click at [543, 65] on button "Opslaan" at bounding box center [534, 62] width 31 height 11
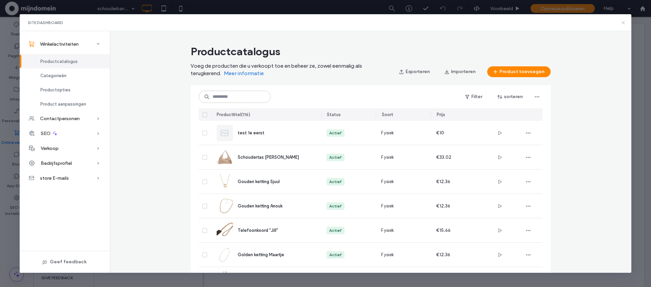
click at [622, 22] on icon at bounding box center [622, 22] width 5 height 5
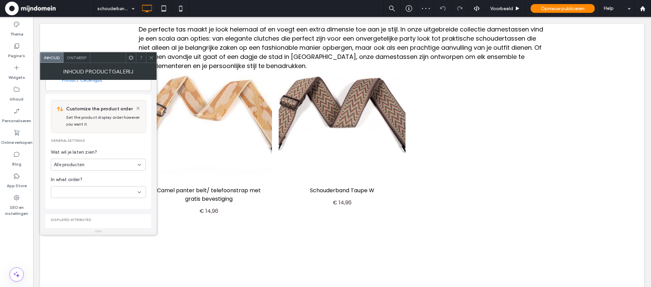
scroll to position [103, 0]
click at [87, 160] on div "Alle producten" at bounding box center [98, 156] width 95 height 12
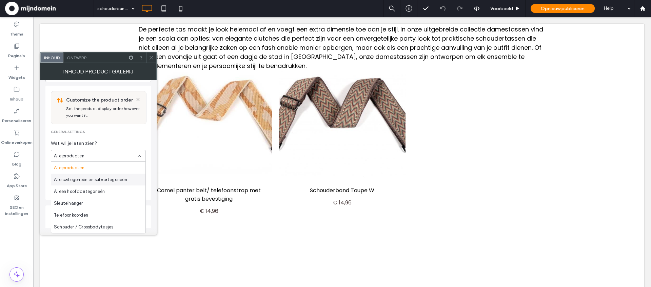
click at [83, 177] on span "Alle categorieën en subcategorieën" at bounding box center [90, 180] width 73 height 7
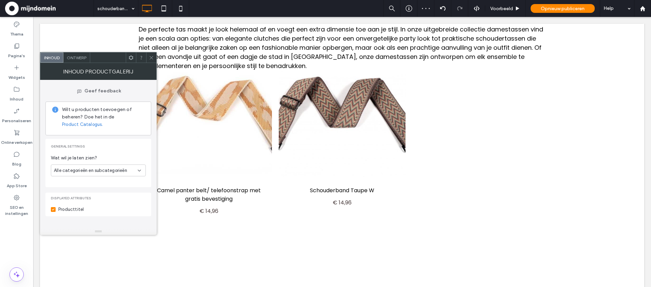
click at [130, 174] on div "Alle categorieën en subcategorieën" at bounding box center [98, 171] width 95 height 12
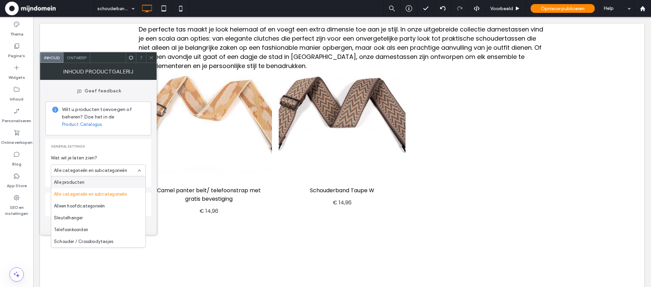
click at [86, 182] on div "Alle producten" at bounding box center [98, 183] width 94 height 12
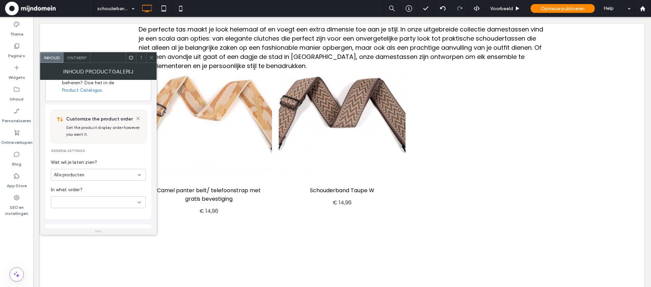
scroll to position [118, 0]
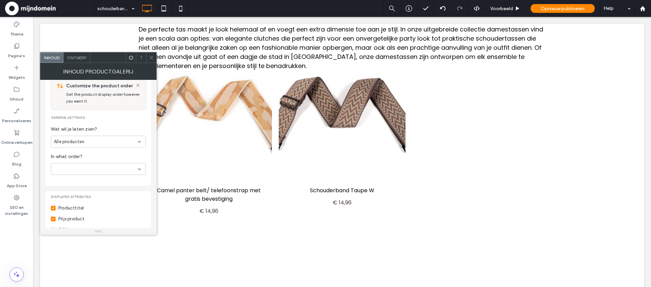
click at [135, 170] on div at bounding box center [98, 169] width 95 height 12
click at [92, 227] on div "Nieuwste eerst" at bounding box center [98, 229] width 94 height 12
click at [154, 63] on div "Inhoud productgalerij" at bounding box center [98, 71] width 117 height 17
click at [151, 56] on icon at bounding box center [151, 57] width 5 height 5
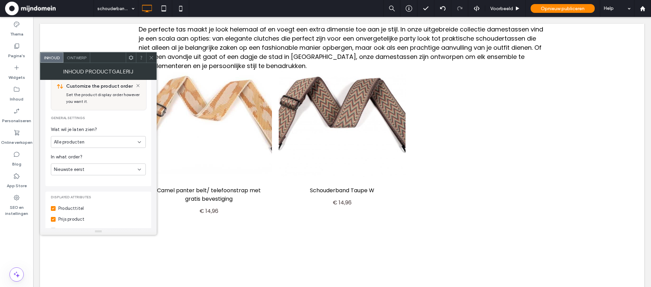
scroll to position [28, 0]
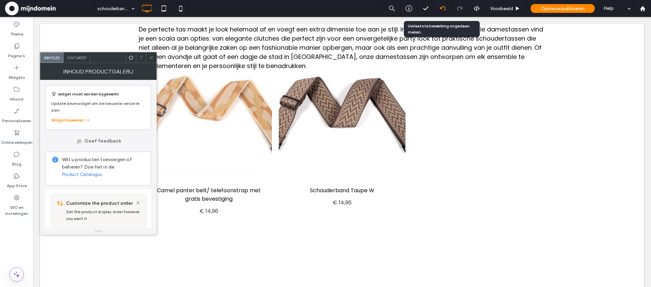
click at [443, 10] on use at bounding box center [442, 8] width 5 height 4
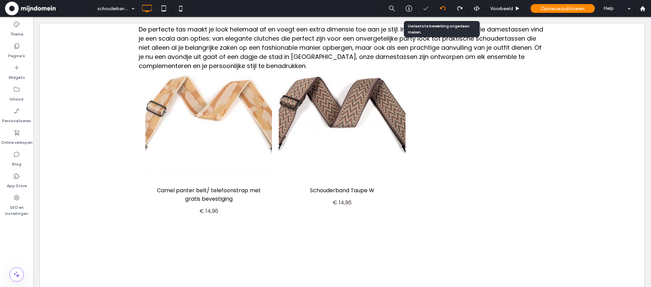
click at [443, 10] on use at bounding box center [442, 8] width 5 height 4
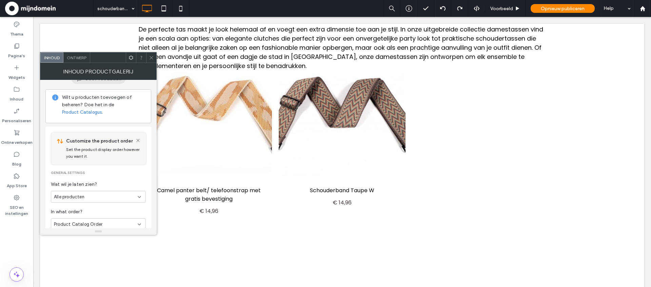
scroll to position [106, 0]
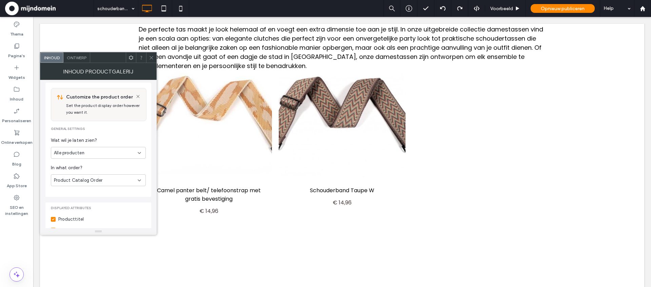
click at [141, 181] on icon at bounding box center [139, 180] width 5 height 5
click at [63, 192] on div "A-Z" at bounding box center [98, 192] width 94 height 12
click at [444, 9] on use at bounding box center [442, 8] width 5 height 4
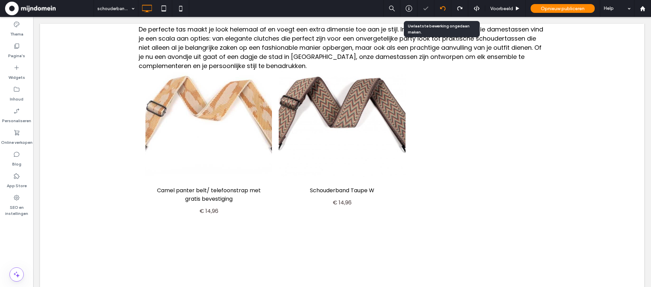
click at [444, 9] on use at bounding box center [442, 8] width 5 height 4
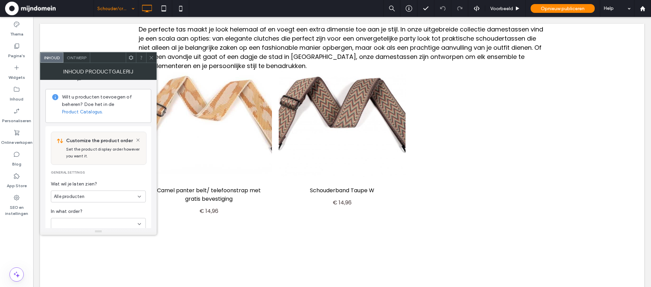
scroll to position [62, 0]
click at [153, 61] on span at bounding box center [151, 58] width 5 height 10
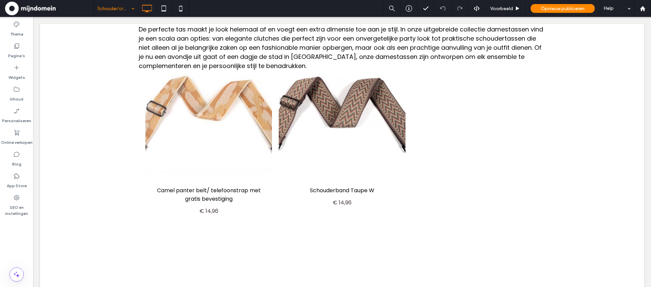
scroll to position [12, 0]
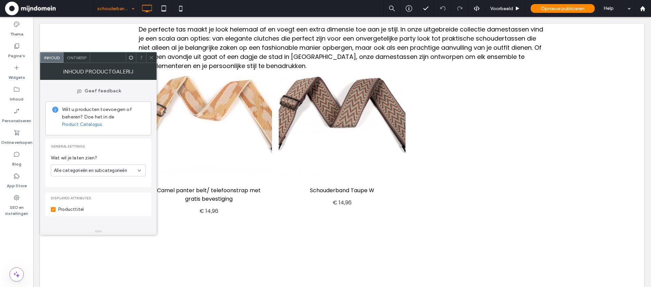
click at [132, 171] on div "Alle categorieën en subcategorieën" at bounding box center [96, 170] width 84 height 7
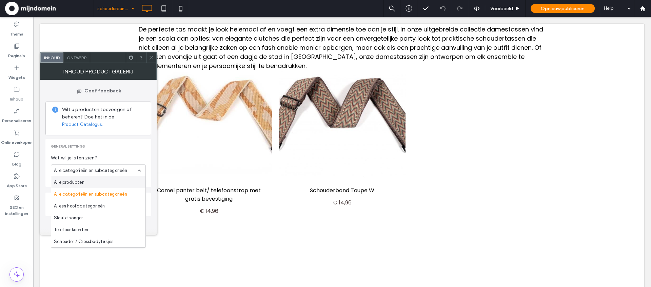
click at [86, 179] on div "Alle producten" at bounding box center [98, 183] width 94 height 12
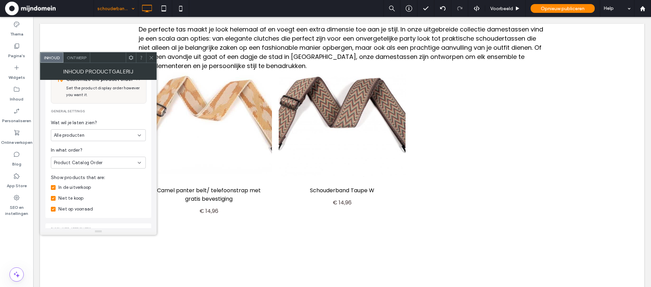
scroll to position [73, 0]
click at [128, 141] on div "Alle producten" at bounding box center [98, 137] width 95 height 12
click at [95, 170] on span "Alleen hoofdcategorieën" at bounding box center [79, 172] width 51 height 7
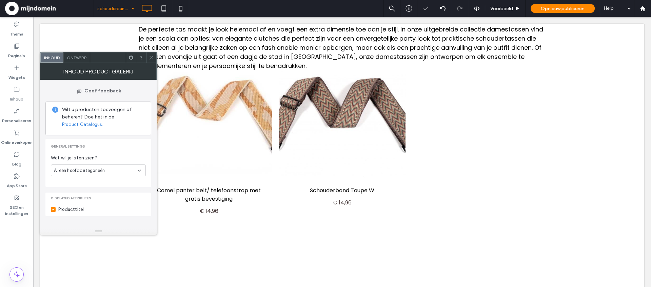
scroll to position [0, 0]
click at [122, 169] on div "Alleen hoofdcategorieën" at bounding box center [96, 170] width 84 height 7
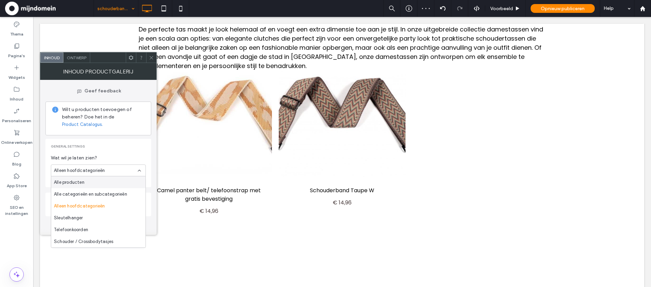
click at [98, 179] on div "Alle producten" at bounding box center [98, 183] width 94 height 12
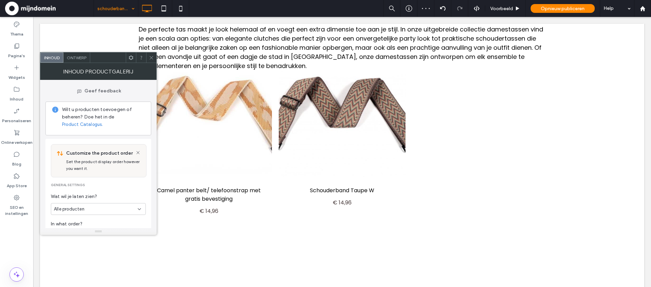
click at [115, 207] on div "Alle producten" at bounding box center [96, 209] width 84 height 7
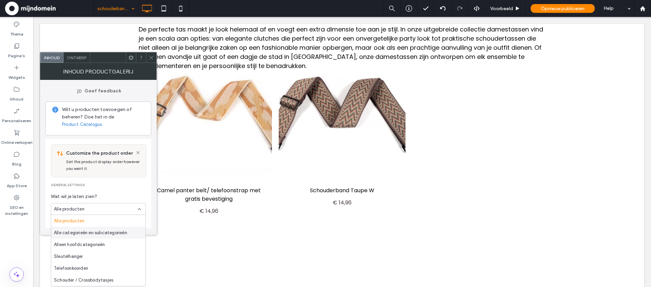
click at [103, 228] on div "Alle categorieën en subcategorieën" at bounding box center [98, 233] width 94 height 12
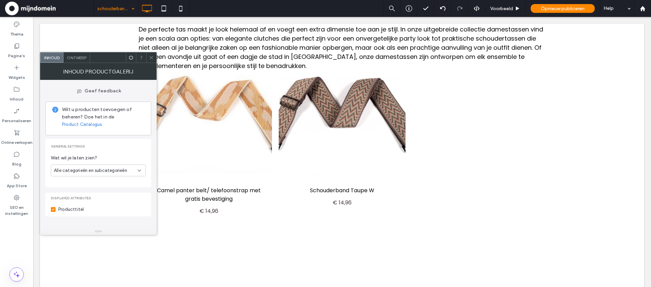
click at [122, 168] on span "Alle categorieën en subcategorieën" at bounding box center [90, 170] width 73 height 7
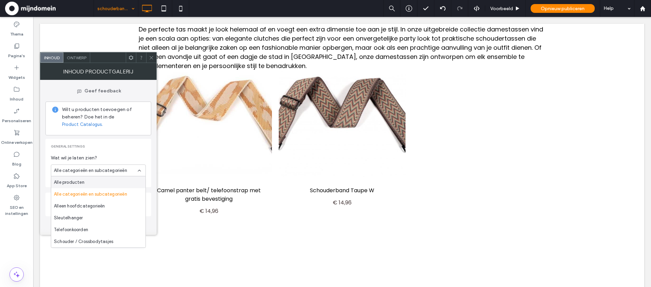
click at [87, 180] on div "Alle producten" at bounding box center [98, 183] width 94 height 12
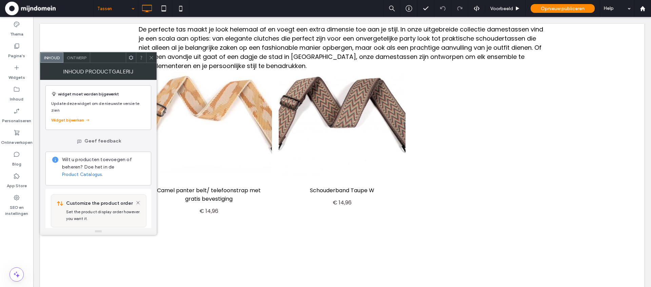
click at [135, 12] on div "Tassen" at bounding box center [116, 8] width 44 height 17
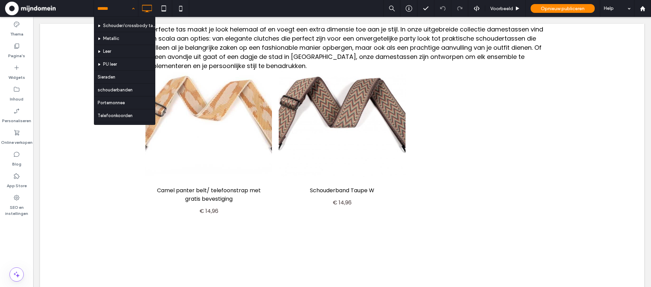
scroll to position [24, 0]
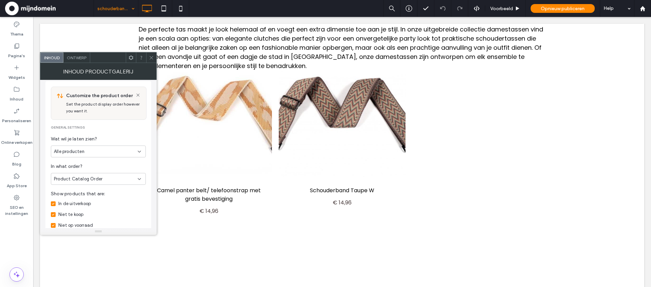
scroll to position [57, 0]
click at [123, 157] on div "Alle producten" at bounding box center [98, 152] width 95 height 12
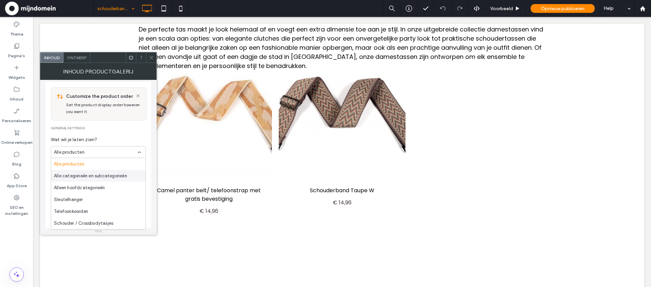
click at [115, 177] on span "Alle categorieën en subcategorieën" at bounding box center [90, 176] width 73 height 7
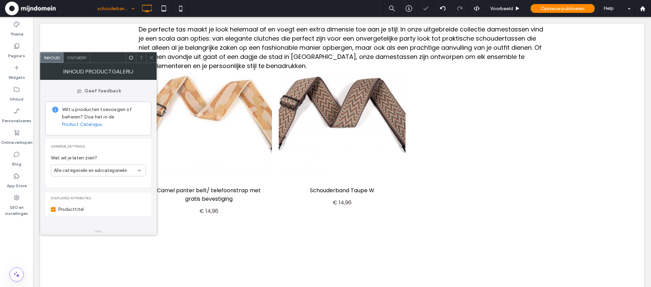
scroll to position [0, 0]
click at [116, 176] on div "Alle categorieën en subcategorieën" at bounding box center [98, 171] width 95 height 12
click at [108, 238] on div "Schouder / Crossbodytasjes" at bounding box center [98, 242] width 94 height 12
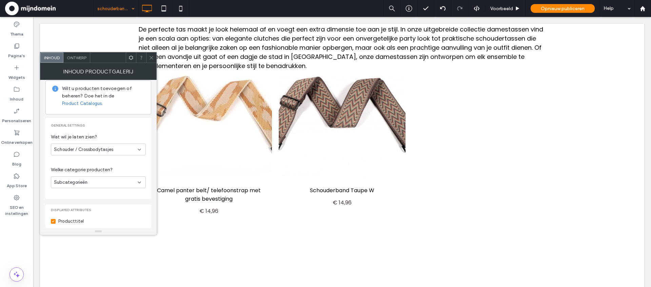
click at [120, 150] on div "Schouder / Crossbodytasjes" at bounding box center [96, 149] width 84 height 7
click at [92, 183] on div "schouderbanden" at bounding box center [98, 183] width 94 height 12
click at [135, 183] on div "Subcategorieën" at bounding box center [96, 182] width 84 height 7
click at [75, 193] on span "Producten" at bounding box center [65, 194] width 22 height 7
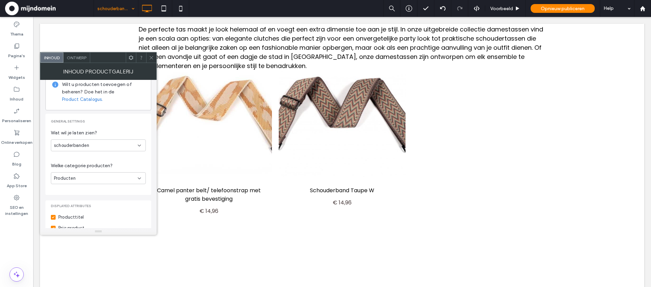
scroll to position [12, 0]
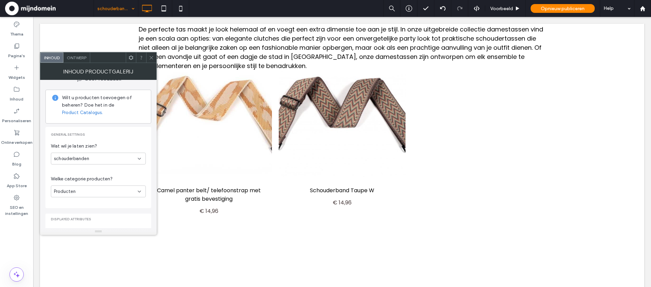
click at [123, 158] on div "schouderbanden" at bounding box center [96, 159] width 84 height 7
click at [102, 172] on div "Alle producten" at bounding box center [98, 171] width 94 height 12
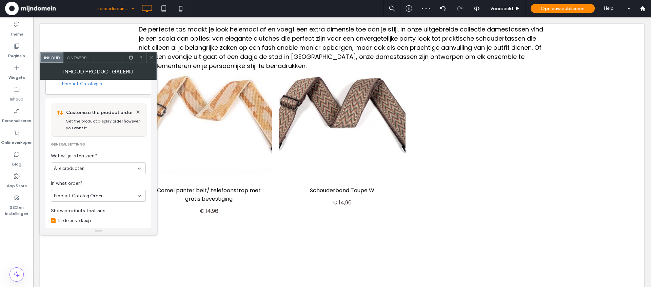
scroll to position [45, 0]
click at [125, 195] on div "Product Catalog Order" at bounding box center [98, 191] width 95 height 12
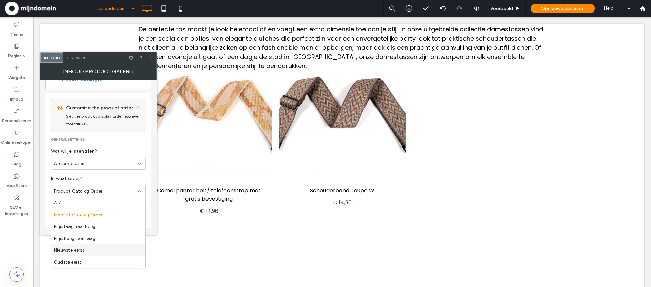
click at [88, 249] on div "Nieuwste eerst" at bounding box center [98, 251] width 94 height 12
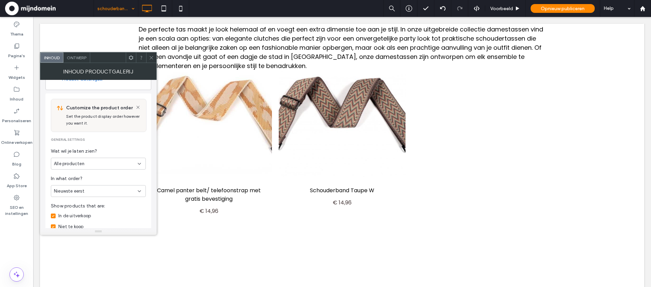
click at [120, 164] on div "Alle producten" at bounding box center [96, 164] width 84 height 7
click at [78, 189] on span "schouderbanden" at bounding box center [71, 187] width 35 height 7
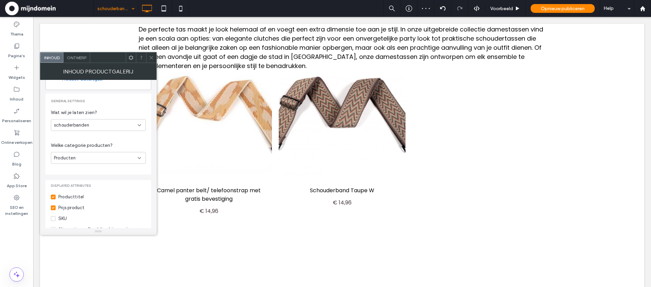
click at [121, 162] on div "Producten" at bounding box center [98, 158] width 95 height 12
click at [152, 56] on icon at bounding box center [151, 57] width 5 height 5
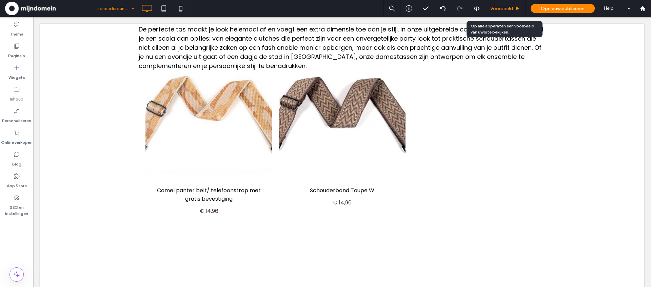
click at [505, 9] on span "Voorbeeld" at bounding box center [501, 9] width 23 height 6
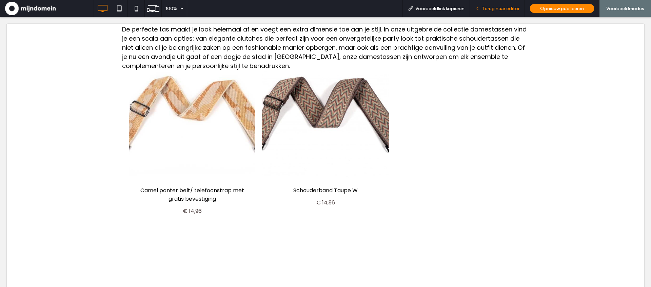
click at [486, 9] on span "Terug naar editor" at bounding box center [501, 9] width 38 height 6
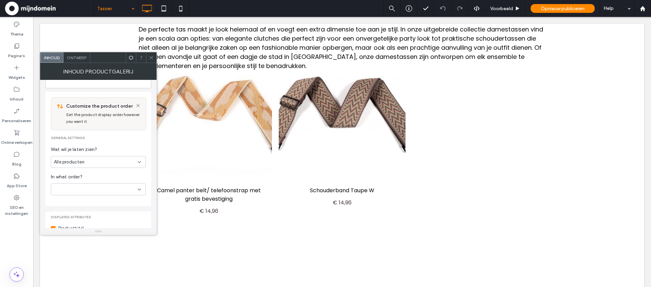
scroll to position [98, 0]
click at [100, 191] on div at bounding box center [98, 189] width 95 height 12
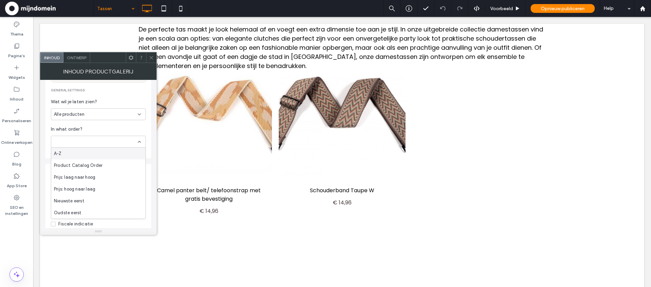
scroll to position [151, 0]
click at [81, 196] on span "Nieuwste eerst" at bounding box center [69, 195] width 31 height 7
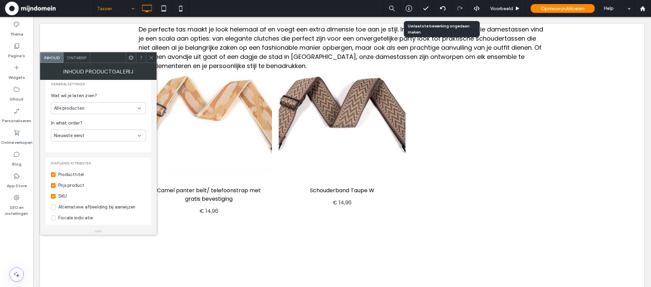
drag, startPoint x: 444, startPoint y: 8, endPoint x: 578, endPoint y: 133, distance: 183.2
click at [444, 8] on use at bounding box center [442, 8] width 5 height 4
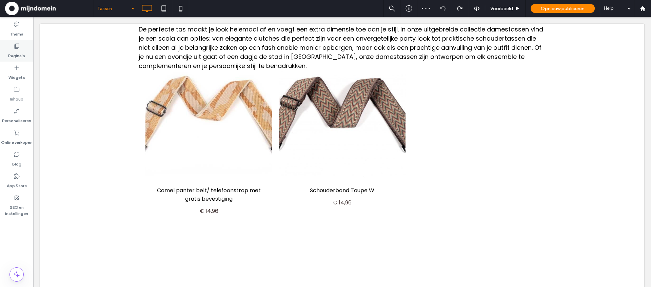
click at [20, 55] on label "Pagina's" at bounding box center [16, 53] width 17 height 9
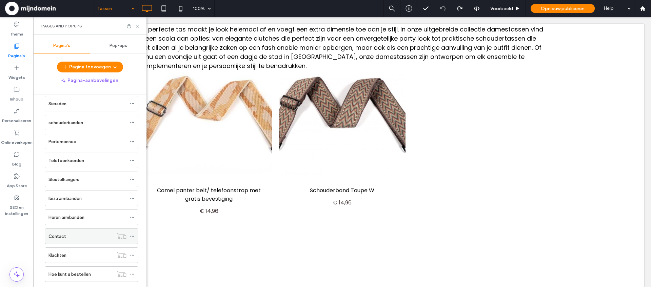
scroll to position [105, 0]
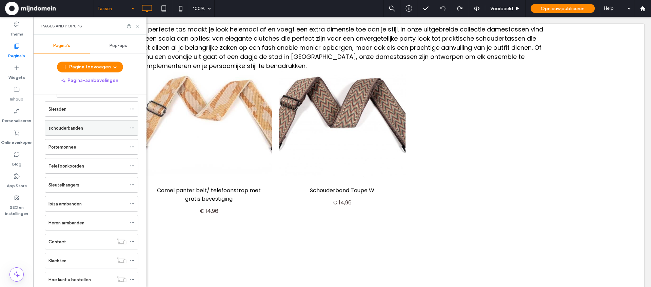
click at [55, 130] on label "schouderbanden" at bounding box center [65, 128] width 35 height 12
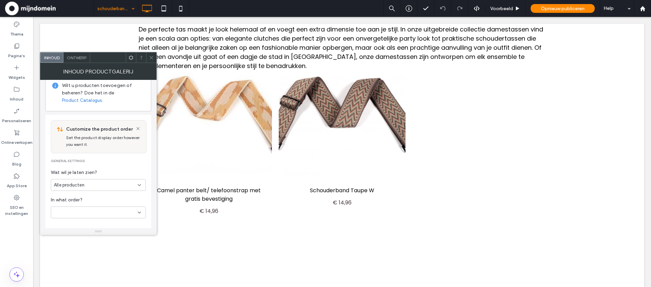
scroll to position [77, 0]
click at [89, 211] on div at bounding box center [98, 210] width 95 height 12
click at [153, 57] on icon at bounding box center [151, 57] width 5 height 5
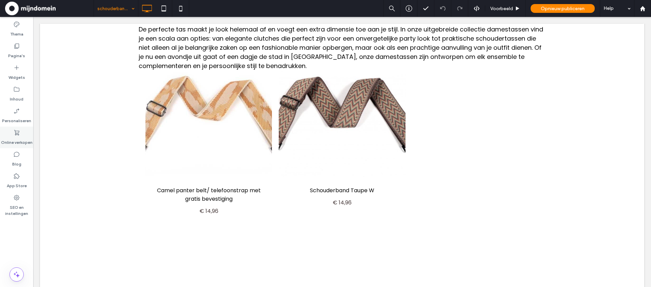
click at [21, 138] on label "Online verkopen" at bounding box center [17, 140] width 32 height 9
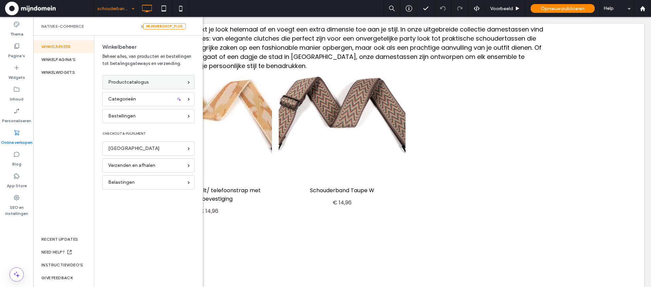
click at [129, 82] on span "Productcatalogus" at bounding box center [128, 82] width 41 height 7
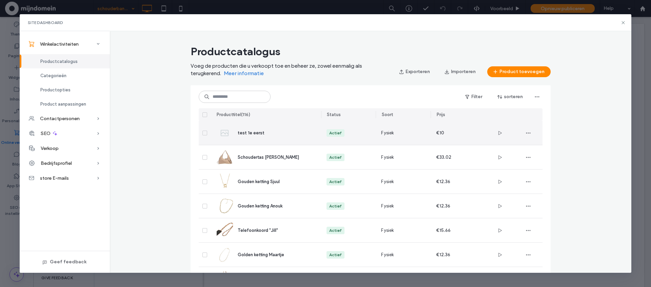
click at [266, 131] on div "test 1e eerst" at bounding box center [274, 132] width 73 height 7
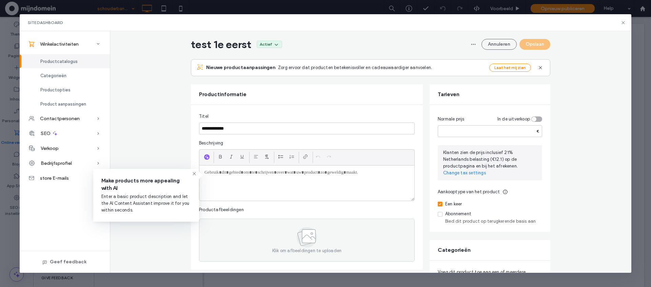
scroll to position [0, 0]
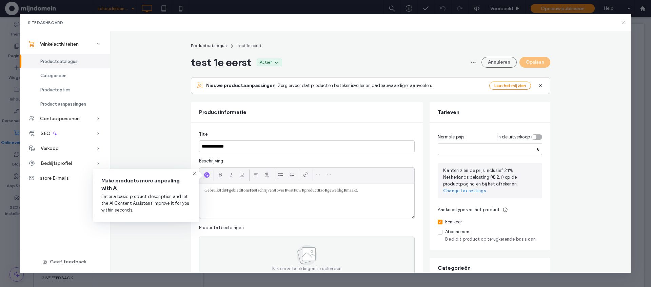
click at [624, 23] on use at bounding box center [623, 22] width 3 height 3
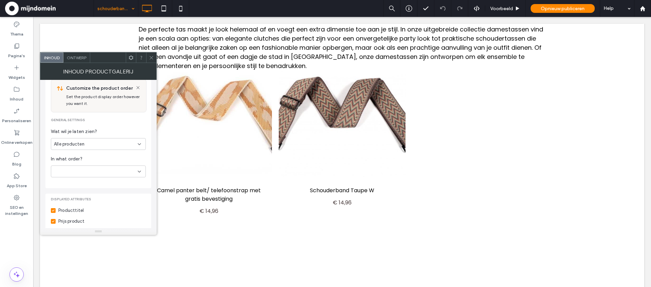
scroll to position [123, 0]
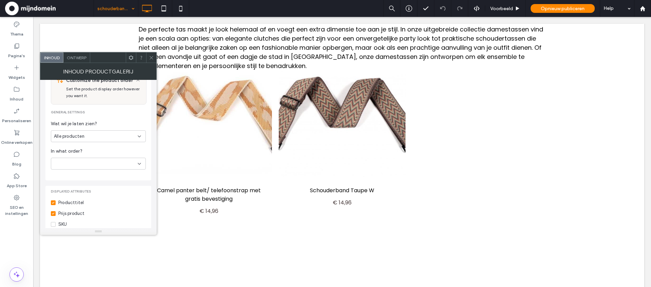
click at [118, 166] on div at bounding box center [98, 164] width 95 height 12
click at [79, 224] on span "Nieuwste eerst" at bounding box center [69, 223] width 31 height 7
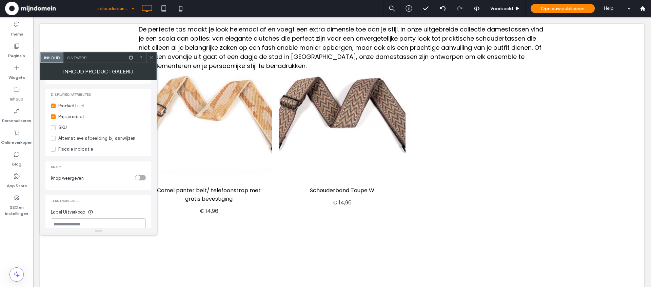
scroll to position [224, 0]
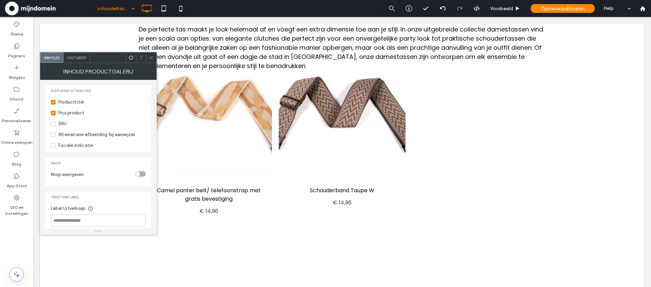
click at [78, 59] on span "Ontwerp" at bounding box center [77, 57] width 20 height 5
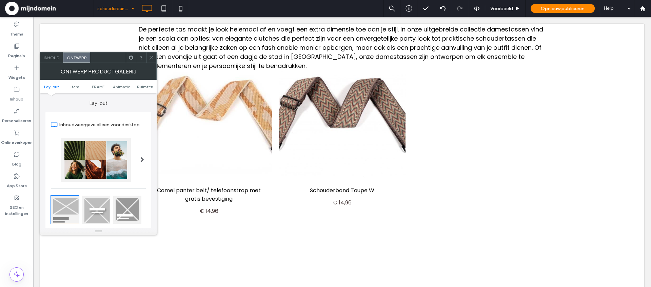
click at [78, 59] on span "Ontwerp" at bounding box center [77, 57] width 20 height 5
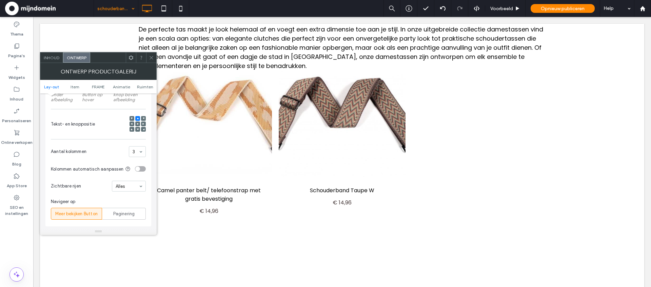
scroll to position [141, 0]
click at [132, 190] on div at bounding box center [128, 186] width 33 height 10
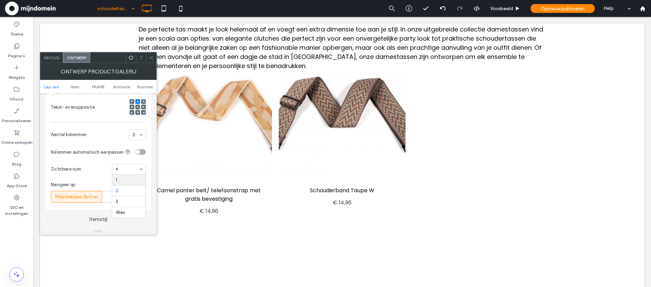
scroll to position [164, 0]
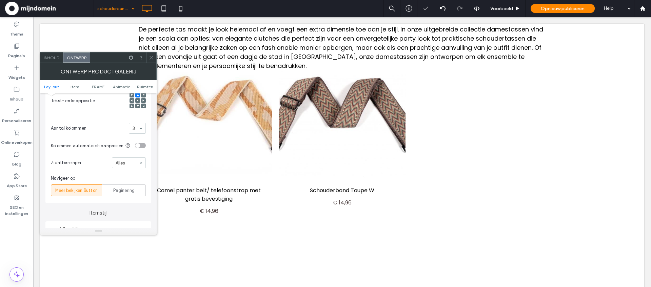
click at [154, 57] on div at bounding box center [151, 58] width 10 height 10
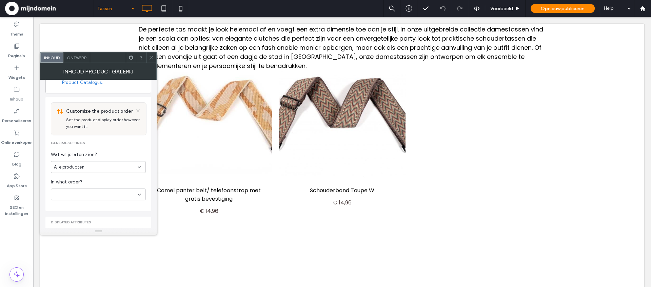
scroll to position [95, 0]
click at [134, 192] on div at bounding box center [98, 192] width 95 height 12
click at [152, 57] on icon at bounding box center [151, 57] width 5 height 5
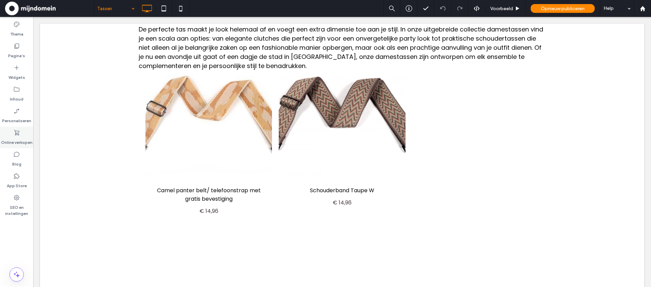
click at [14, 134] on icon at bounding box center [16, 132] width 7 height 7
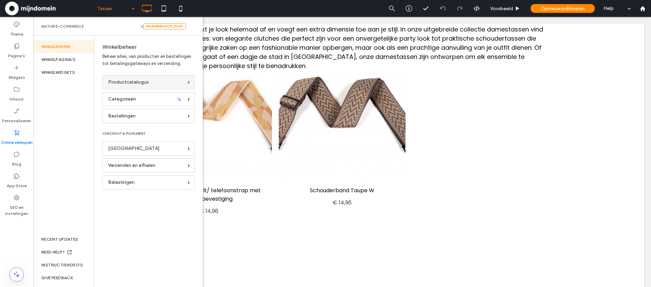
click at [115, 82] on span "Productcatalogus" at bounding box center [128, 82] width 41 height 7
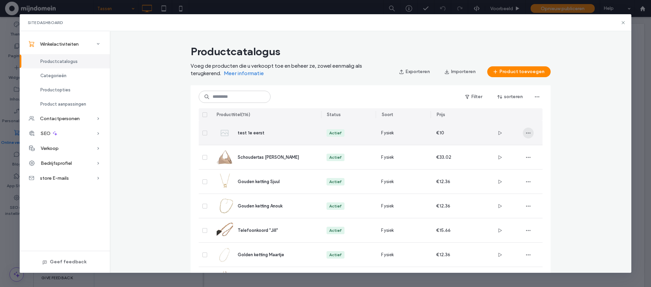
click at [530, 135] on icon "button" at bounding box center [527, 132] width 5 height 5
click at [542, 177] on span "Product verwijderen" at bounding box center [557, 176] width 41 height 7
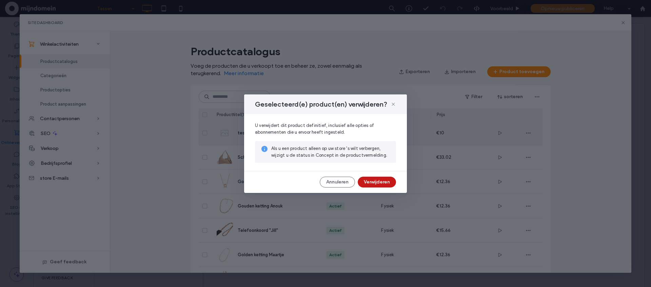
click at [390, 184] on button "Verwijderen" at bounding box center [377, 182] width 38 height 11
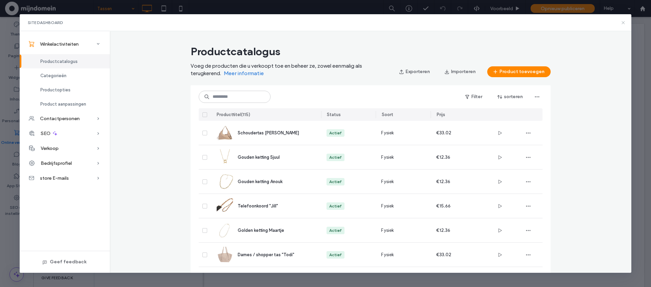
click at [623, 23] on icon at bounding box center [622, 22] width 5 height 5
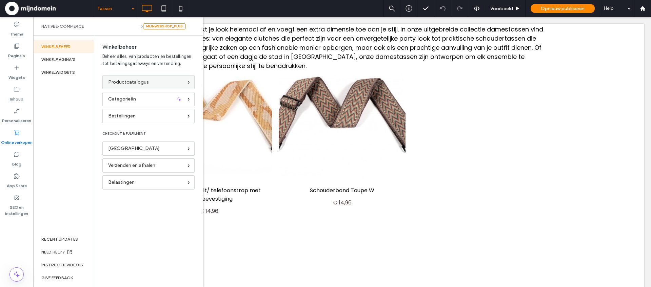
click at [107, 82] on div "Productcatalogus" at bounding box center [148, 82] width 92 height 14
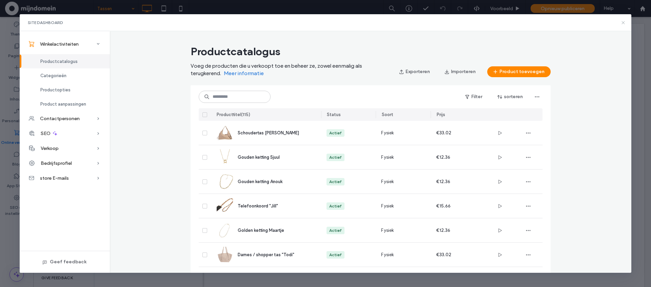
click at [624, 24] on icon at bounding box center [622, 22] width 5 height 5
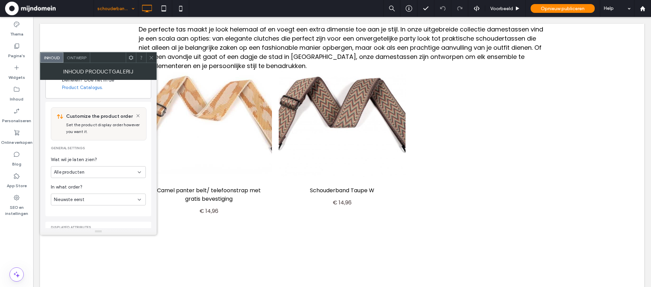
scroll to position [84, 0]
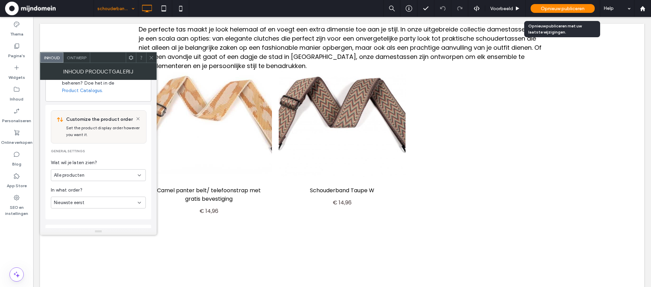
click at [557, 7] on span "Opnieuw publiceren" at bounding box center [563, 9] width 44 height 6
